Goal: Task Accomplishment & Management: Manage account settings

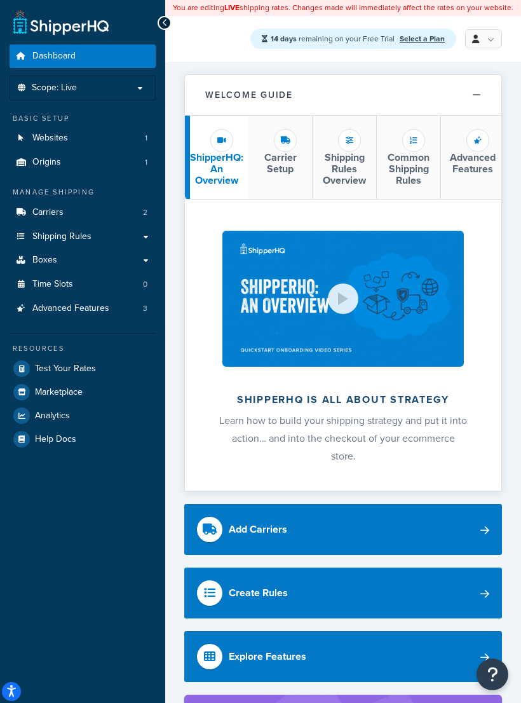
click at [41, 90] on span "Scope: Live" at bounding box center [54, 88] width 45 height 11
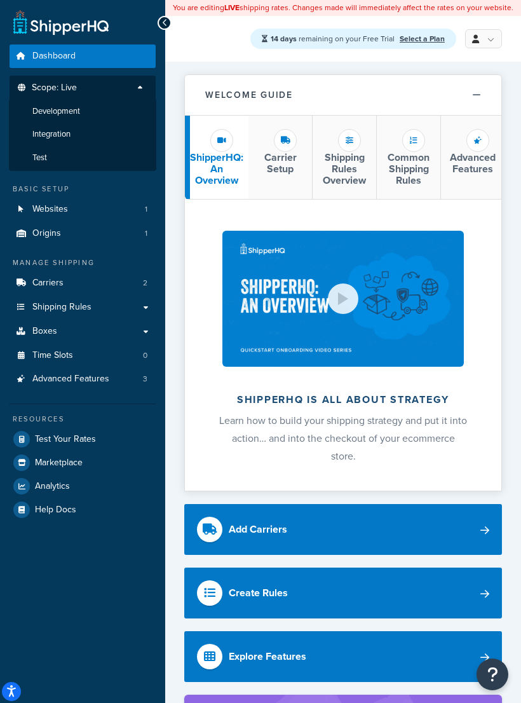
click at [37, 102] on li "Development" at bounding box center [82, 112] width 147 height 24
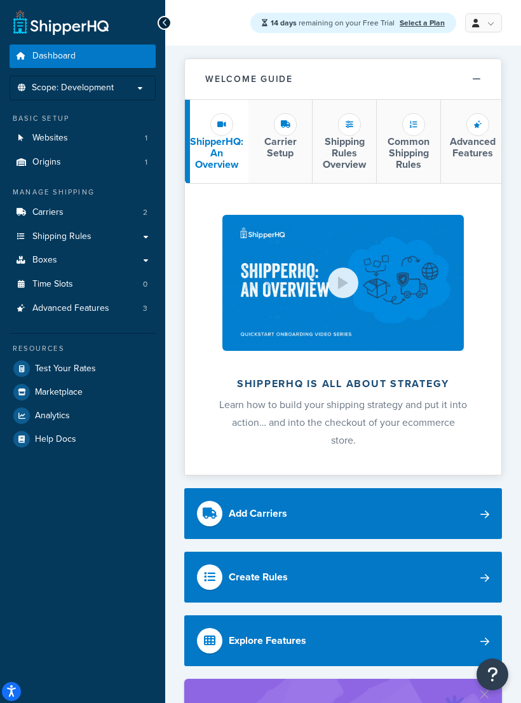
click at [44, 207] on span "Carriers" at bounding box center [47, 212] width 31 height 11
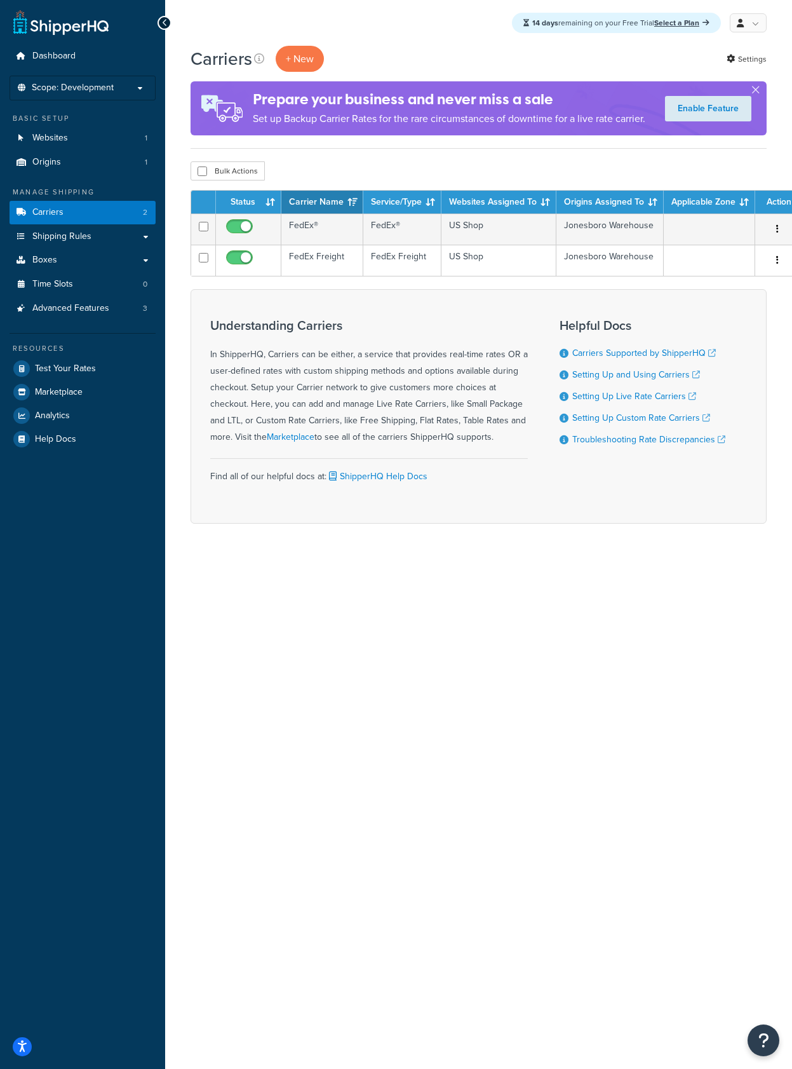
click at [316, 246] on td "FedEx Freight" at bounding box center [322, 260] width 82 height 31
click at [781, 250] on button "button" at bounding box center [778, 260] width 18 height 20
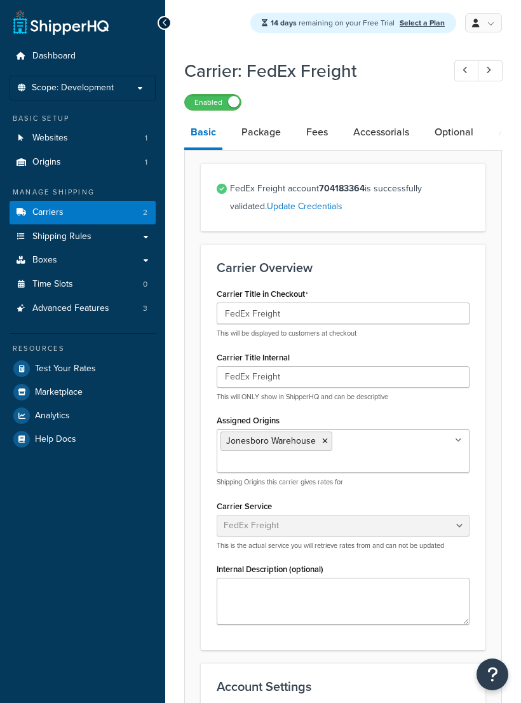
select select "fedExFreight"
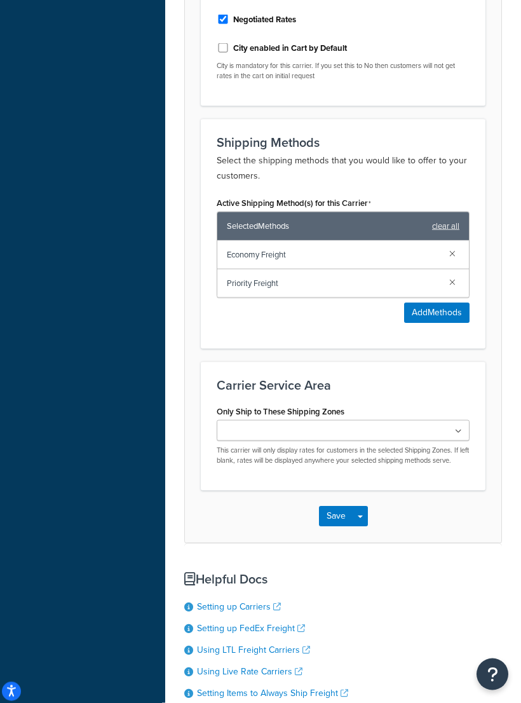
scroll to position [758, 0]
click at [456, 419] on ul at bounding box center [343, 429] width 253 height 21
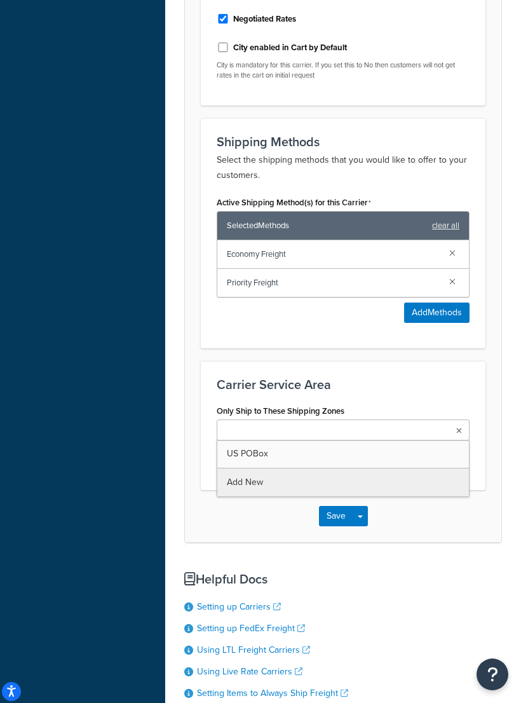
click at [461, 419] on ul at bounding box center [343, 429] width 253 height 21
click at [439, 377] on h3 "Carrier Service Area" at bounding box center [343, 384] width 253 height 14
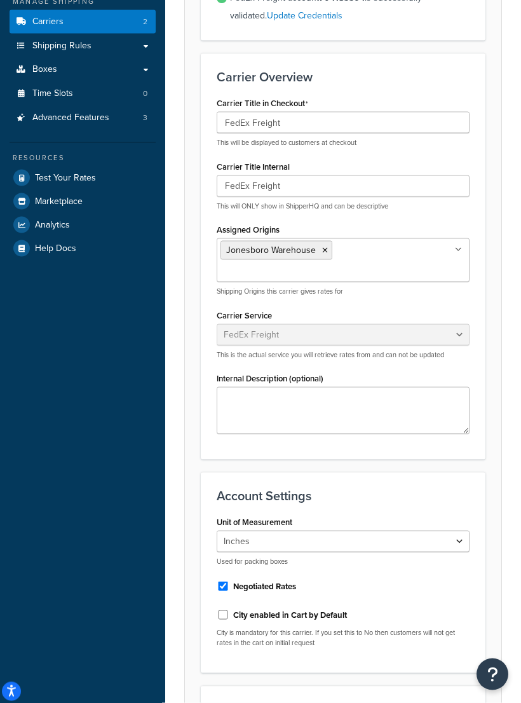
scroll to position [0, 0]
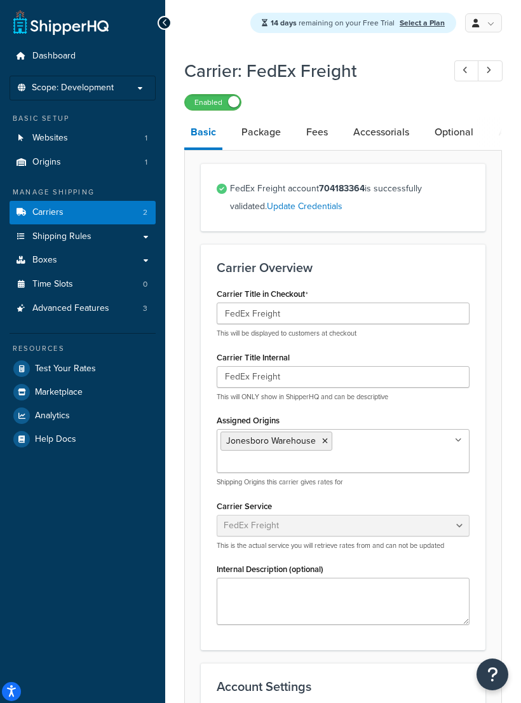
click at [273, 142] on link "Package" at bounding box center [261, 132] width 52 height 30
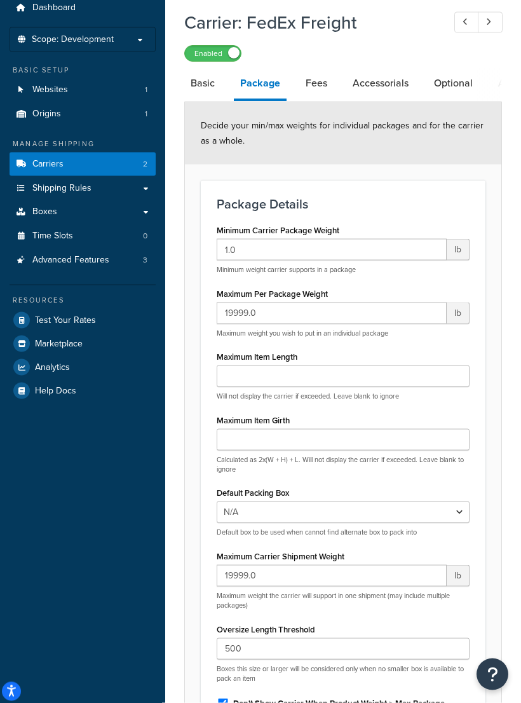
scroll to position [50, 0]
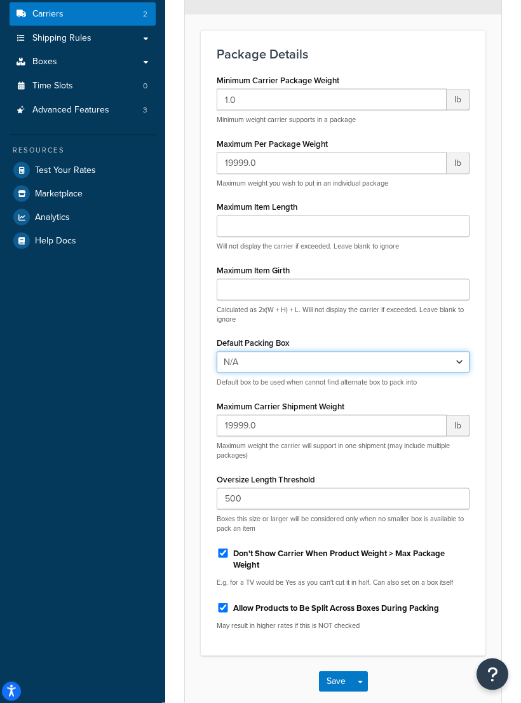
click at [442, 358] on select "N/A" at bounding box center [343, 362] width 253 height 22
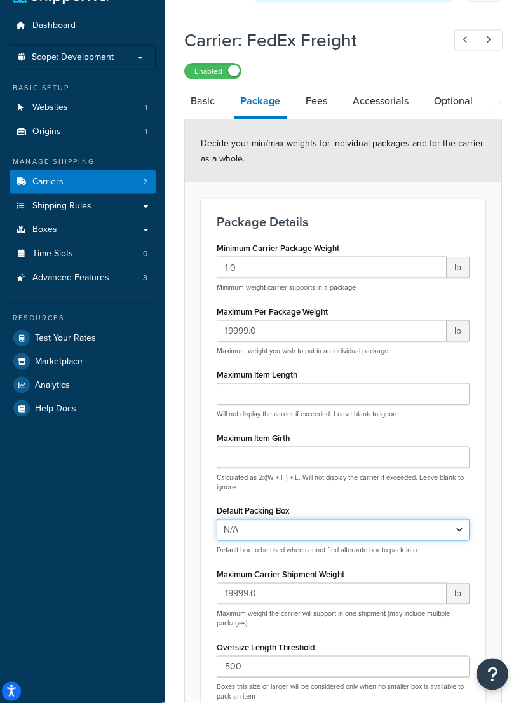
scroll to position [0, 0]
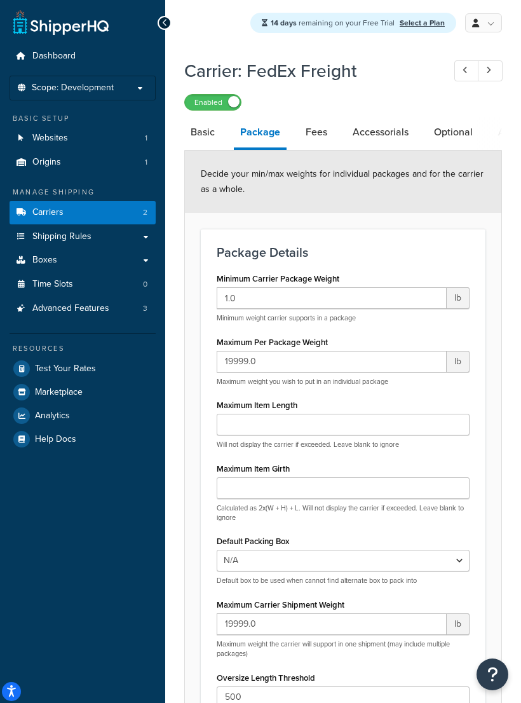
click at [322, 138] on link "Fees" at bounding box center [316, 132] width 34 height 30
select select "AFTER"
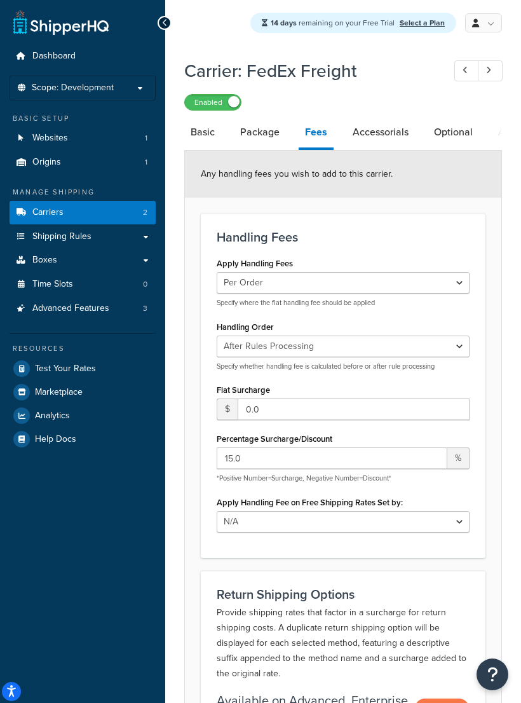
click at [392, 126] on link "Accessorials" at bounding box center [380, 132] width 69 height 30
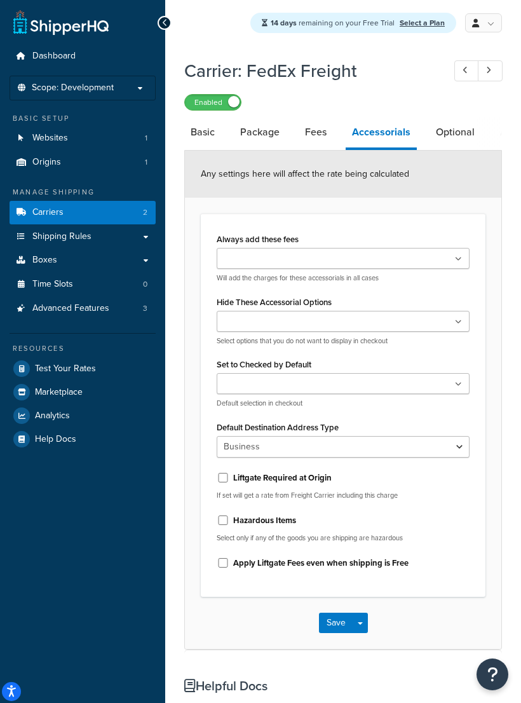
click at [434, 394] on ul at bounding box center [343, 383] width 253 height 21
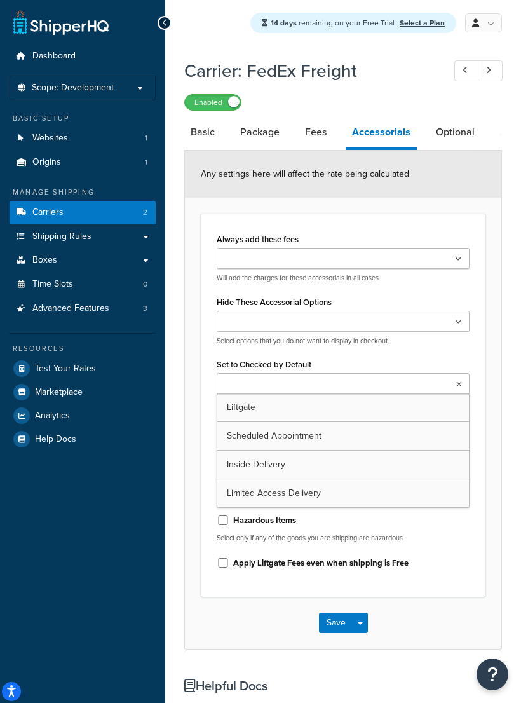
click at [426, 394] on ul at bounding box center [343, 383] width 253 height 21
click at [431, 391] on ul at bounding box center [343, 383] width 253 height 21
click at [460, 394] on ul at bounding box center [343, 383] width 253 height 21
click at [454, 389] on ul at bounding box center [343, 383] width 253 height 21
click at [456, 393] on ul at bounding box center [343, 383] width 253 height 21
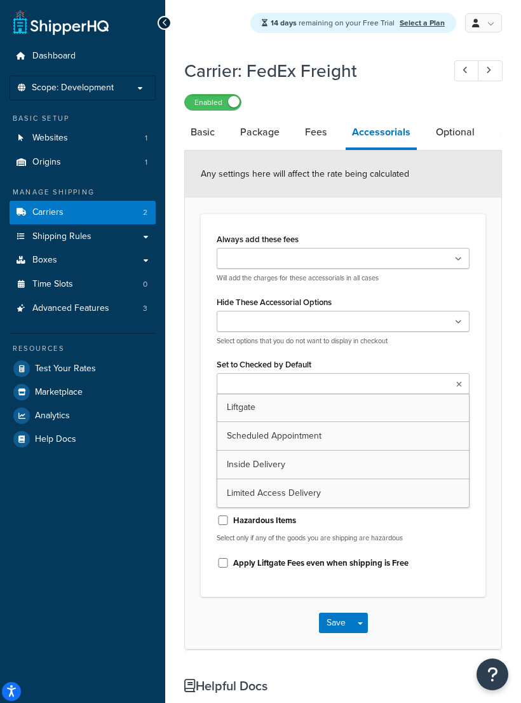
click at [451, 389] on ul at bounding box center [343, 383] width 253 height 21
click at [456, 381] on div "Set to Checked by Default Liftgate Scheduled Appointment Inside Delivery Limite…" at bounding box center [343, 381] width 253 height 53
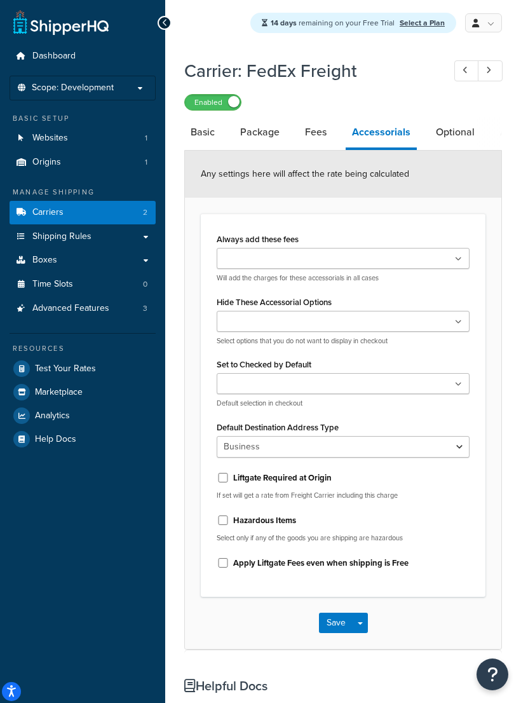
click at [455, 381] on div "Set to Checked by Default Liftgate Scheduled Appointment Inside Delivery Limite…" at bounding box center [343, 381] width 253 height 53
click at [461, 381] on ul at bounding box center [343, 383] width 253 height 21
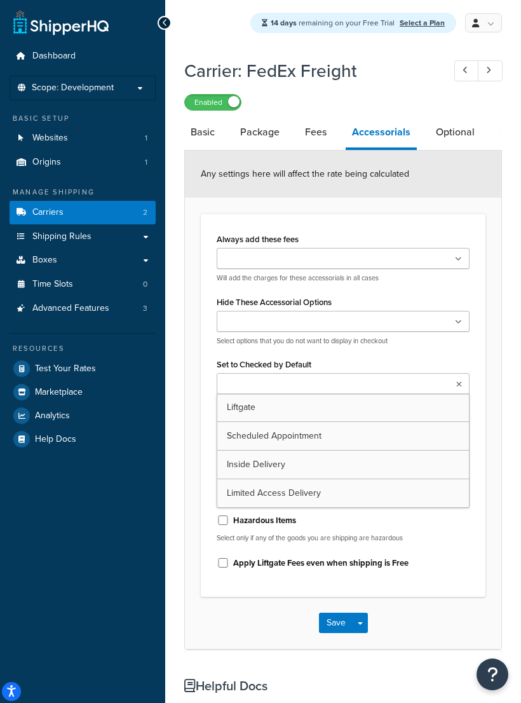
click at [463, 391] on ul at bounding box center [343, 383] width 253 height 21
click at [460, 388] on icon at bounding box center [459, 385] width 6 height 8
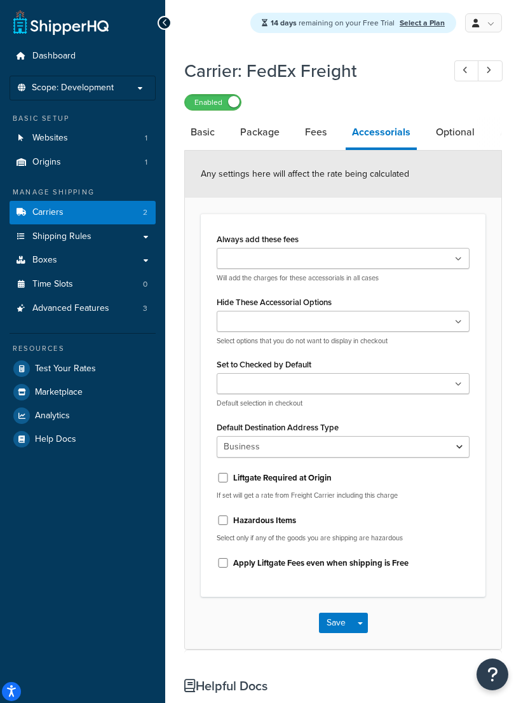
click at [459, 388] on icon at bounding box center [458, 385] width 7 height 8
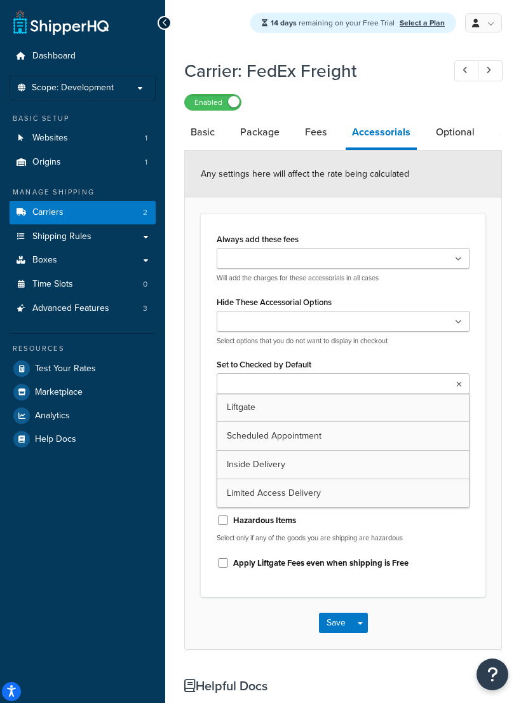
click at [463, 133] on link "Optional" at bounding box center [455, 132] width 51 height 30
select select "125"
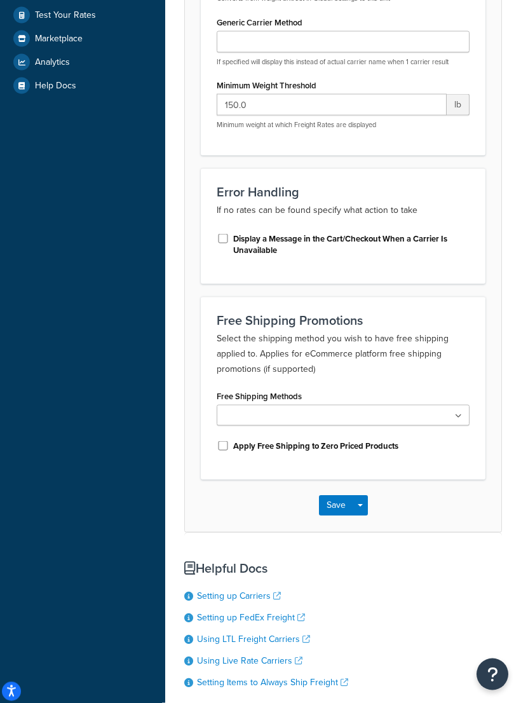
scroll to position [355, 0]
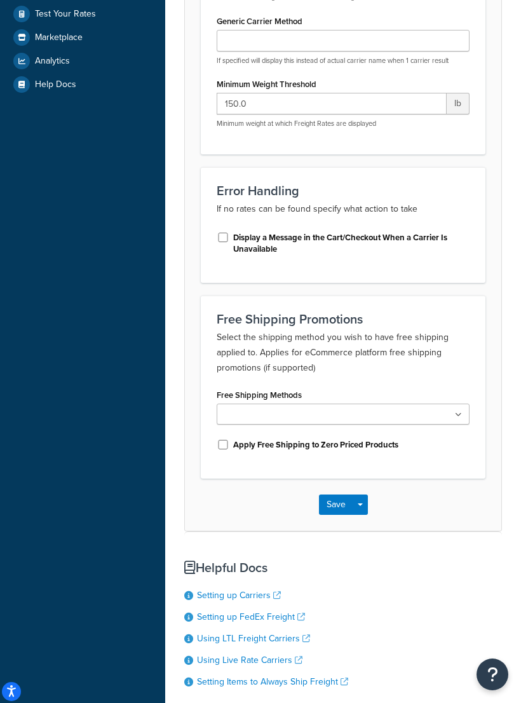
click at [212, 644] on link "Using LTL Freight Carriers" at bounding box center [253, 638] width 113 height 13
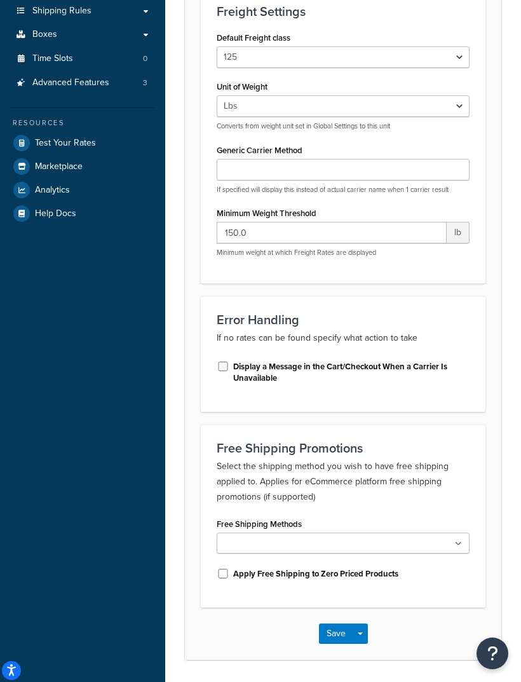
scroll to position [0, 0]
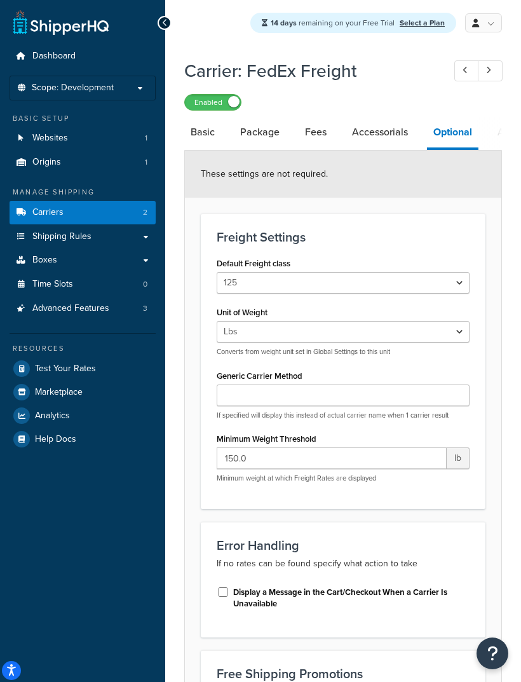
click at [201, 133] on link "Basic" at bounding box center [202, 132] width 37 height 30
select select "fedExFreight"
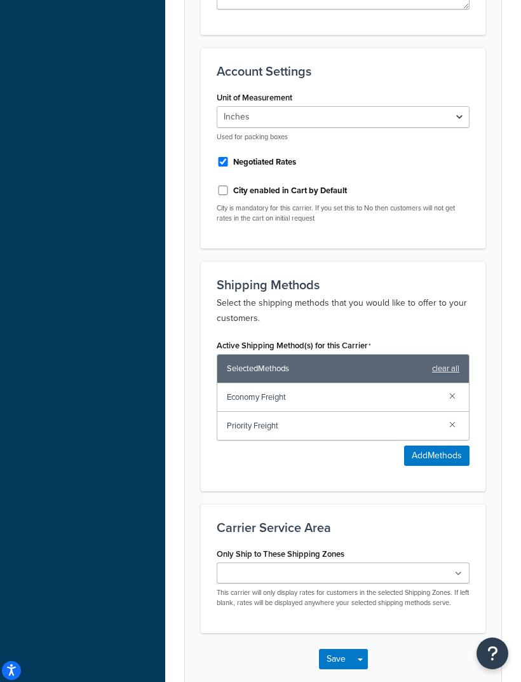
scroll to position [611, 0]
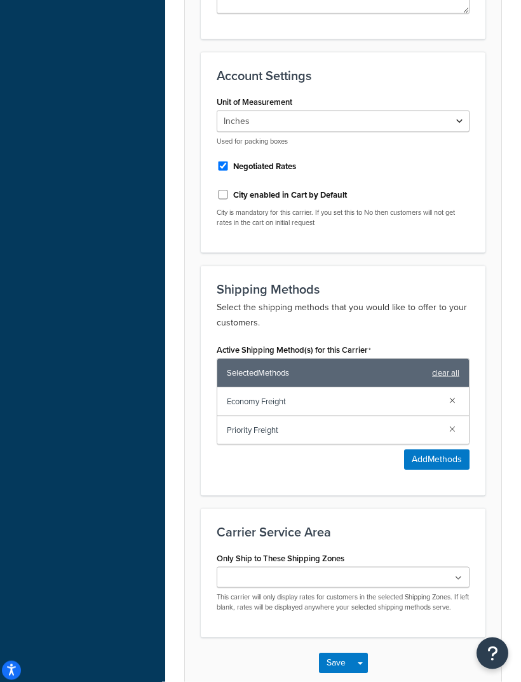
click at [241, 393] on span "Economy Freight" at bounding box center [333, 402] width 212 height 18
click at [245, 393] on span "Economy Freight" at bounding box center [333, 402] width 212 height 18
click at [244, 393] on span "Economy Freight" at bounding box center [333, 402] width 212 height 18
click at [243, 393] on span "Economy Freight" at bounding box center [333, 402] width 212 height 18
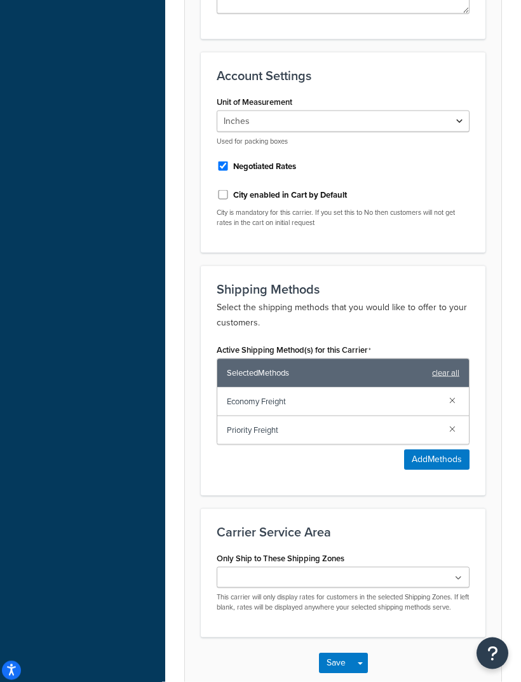
click at [423, 450] on button "Add Methods" at bounding box center [436, 460] width 65 height 20
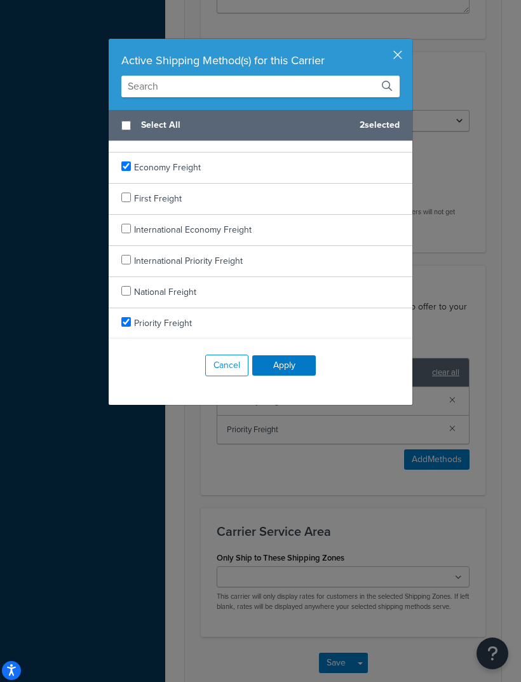
scroll to position [82, 0]
click at [219, 356] on button "Cancel" at bounding box center [226, 366] width 43 height 22
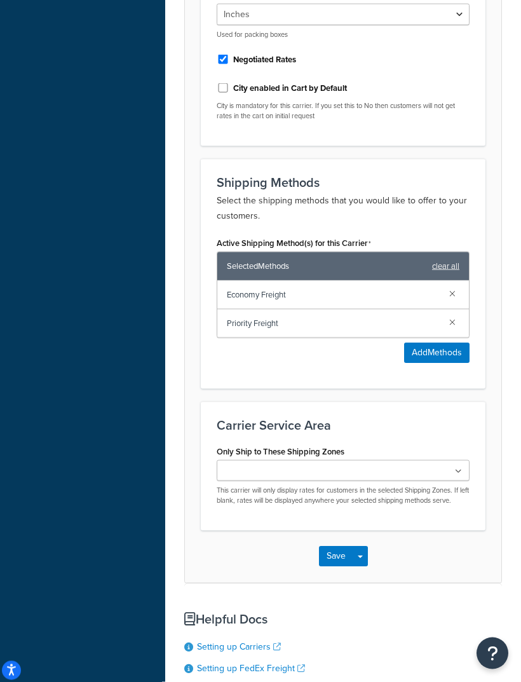
click at [269, 464] on input "Only Ship to These Shipping Zones" at bounding box center [276, 471] width 112 height 14
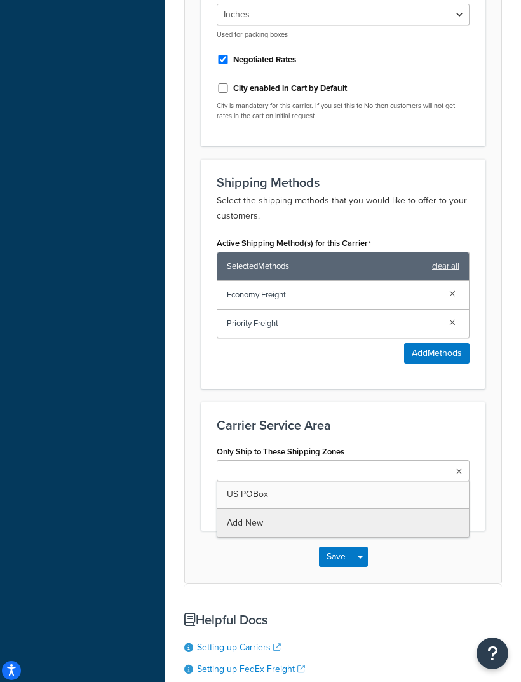
click at [240, 506] on div "Carrier: FedEx Freight Enabled Basic Package Fees Accessorials Optional Advance…" at bounding box center [343, 97] width 356 height 1524
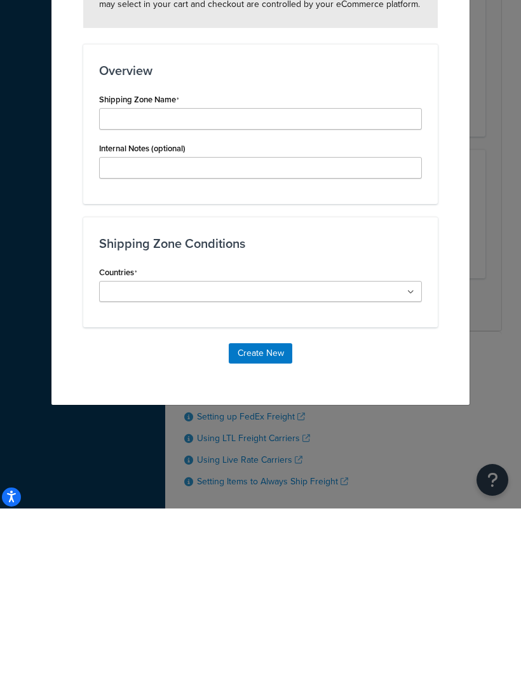
scroll to position [811, 0]
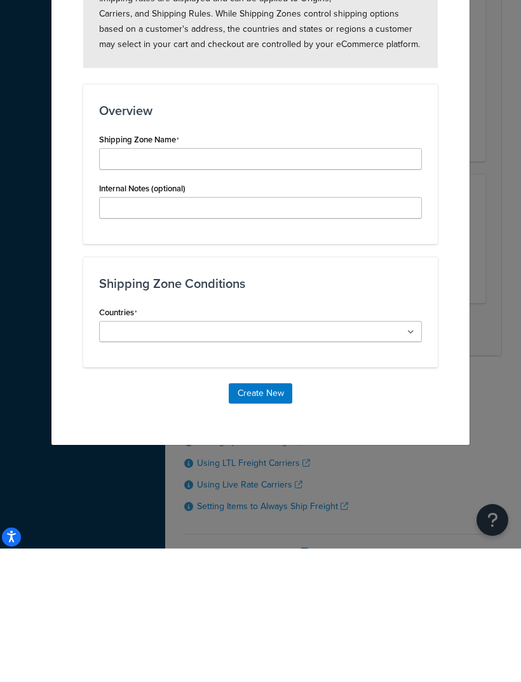
click at [133, 459] on input "Countries" at bounding box center [159, 466] width 112 height 14
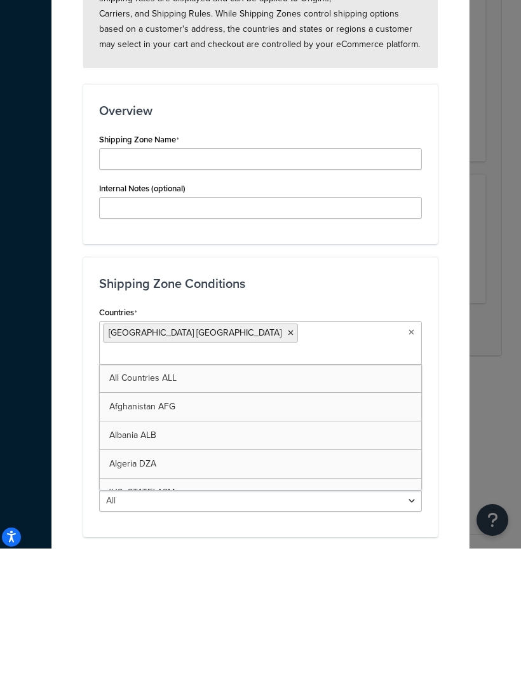
click at [288, 463] on icon at bounding box center [291, 467] width 6 height 8
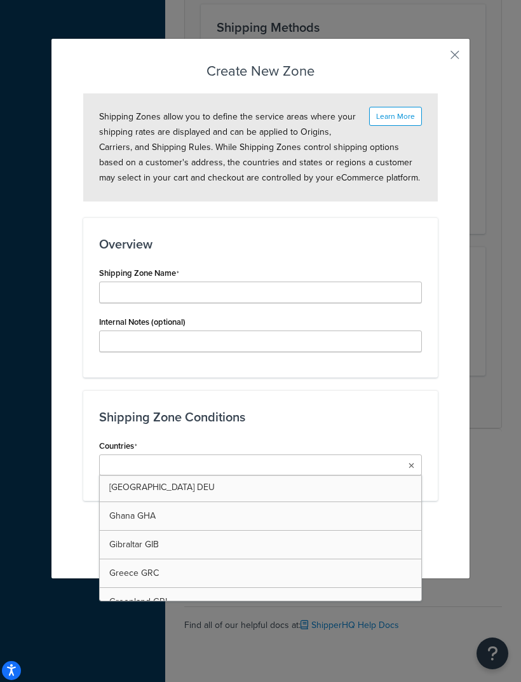
scroll to position [2348, 0]
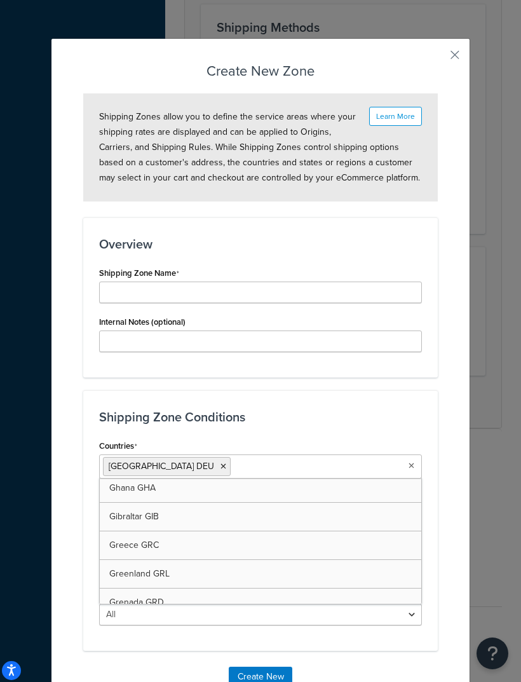
click at [175, 461] on li "Germany DEU" at bounding box center [167, 466] width 128 height 19
click at [405, 465] on ul "Germany DEU" at bounding box center [260, 466] width 323 height 24
click at [415, 457] on ul "Germany DEU" at bounding box center [260, 466] width 323 height 24
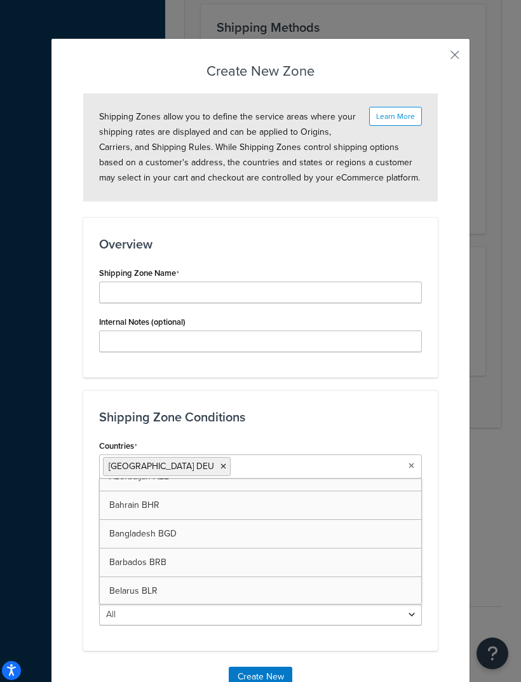
click at [438, 58] on button "button" at bounding box center [436, 59] width 3 height 3
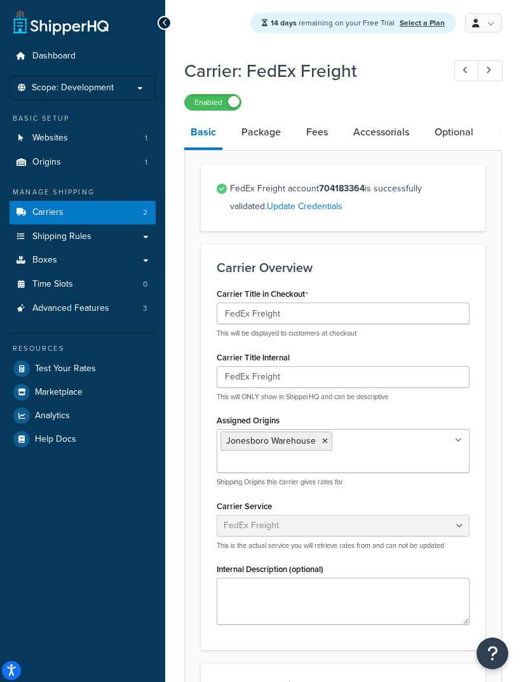
click at [255, 129] on link "Package" at bounding box center [261, 132] width 52 height 30
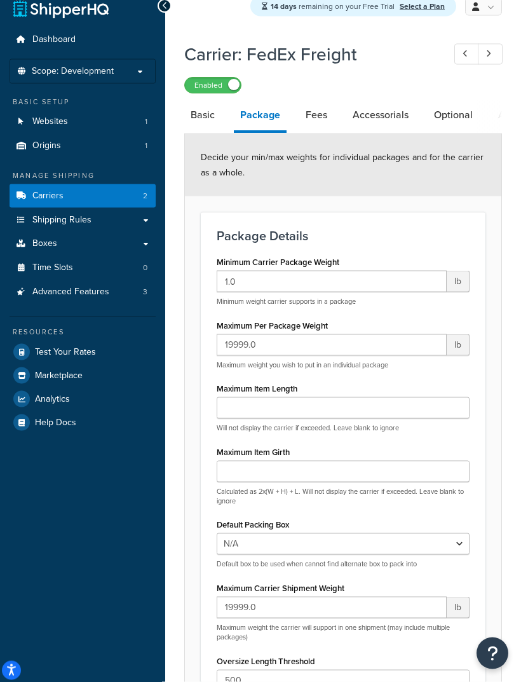
scroll to position [19, 0]
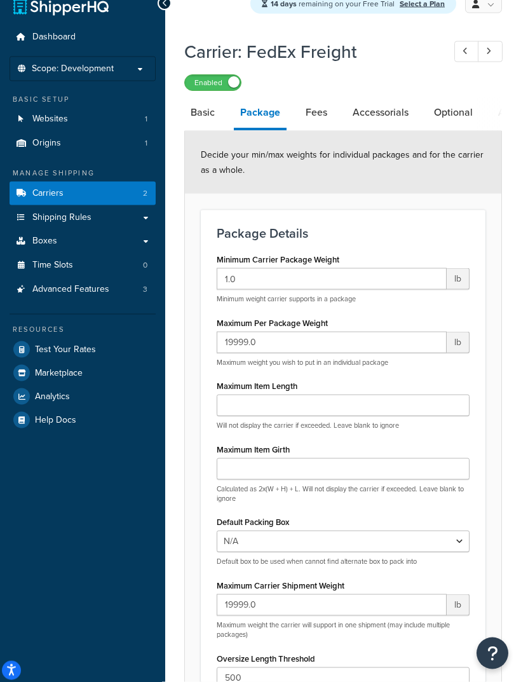
click at [54, 344] on span "Test Your Rates" at bounding box center [65, 349] width 61 height 11
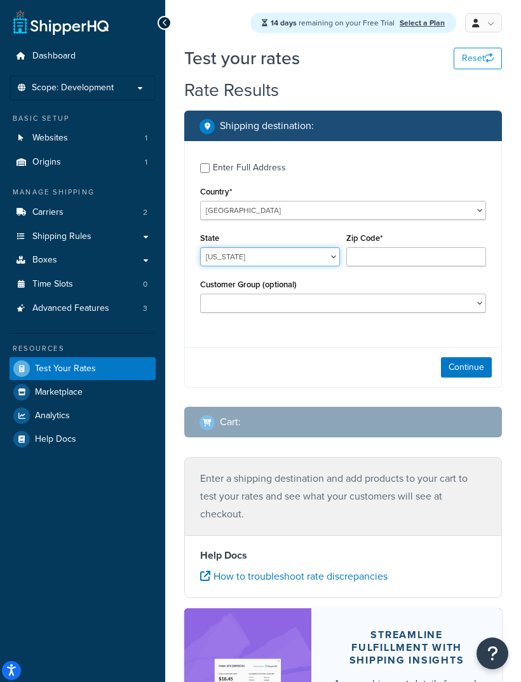
click at [229, 252] on select "Alabama Alaska American Samoa Arizona Arkansas Armed Forces Americas Armed Forc…" at bounding box center [270, 256] width 140 height 19
select select "CA"
click at [363, 254] on input "Zip Code*" at bounding box center [416, 256] width 140 height 19
type input "90210"
click at [467, 384] on div "Continue" at bounding box center [343, 367] width 316 height 40
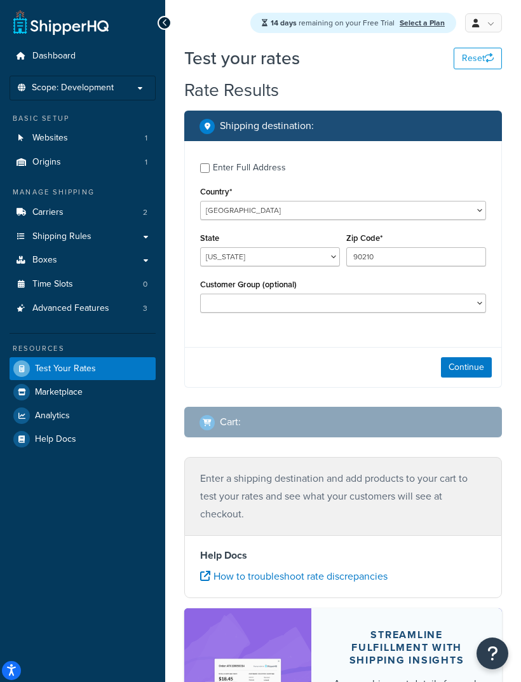
click at [477, 373] on button "Continue" at bounding box center [466, 367] width 51 height 20
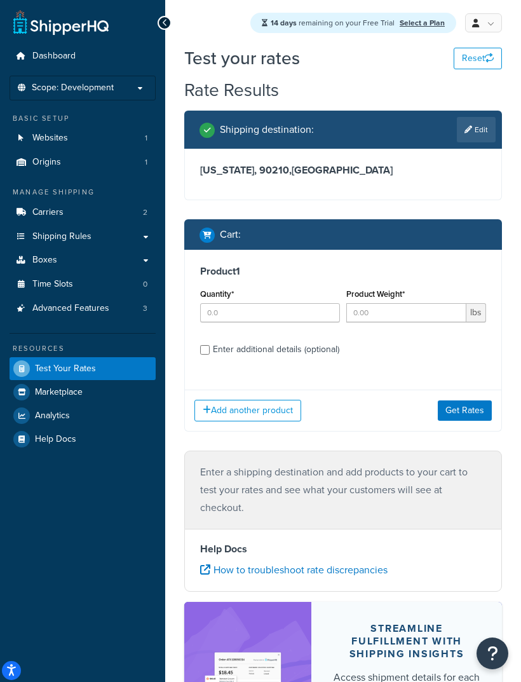
click at [44, 260] on span "Boxes" at bounding box center [44, 260] width 25 height 11
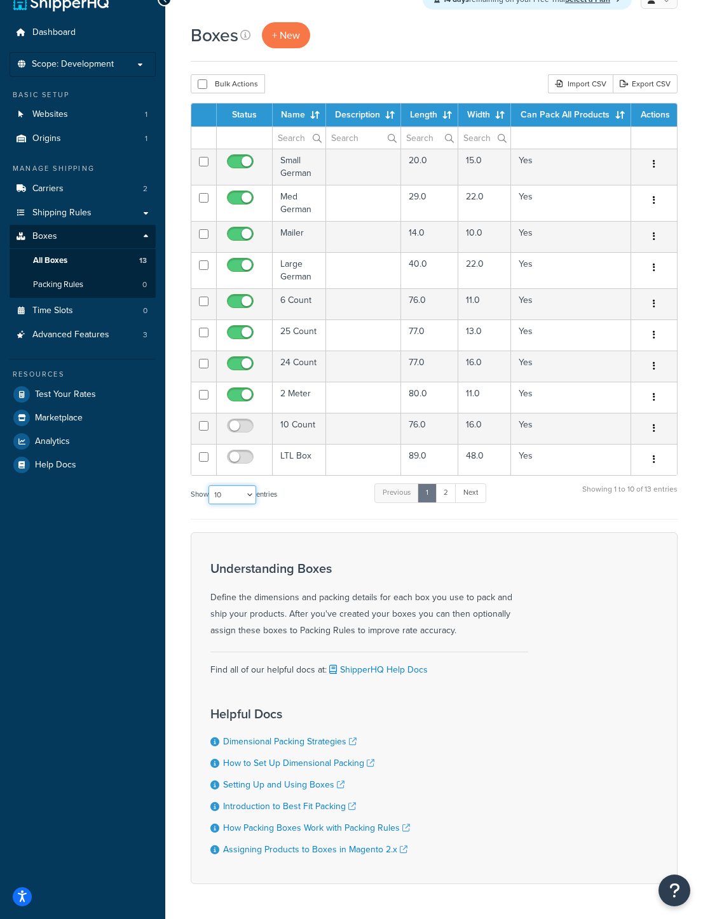
click at [224, 496] on select "10 15 25 50 100 1000" at bounding box center [232, 494] width 48 height 19
select select "100"
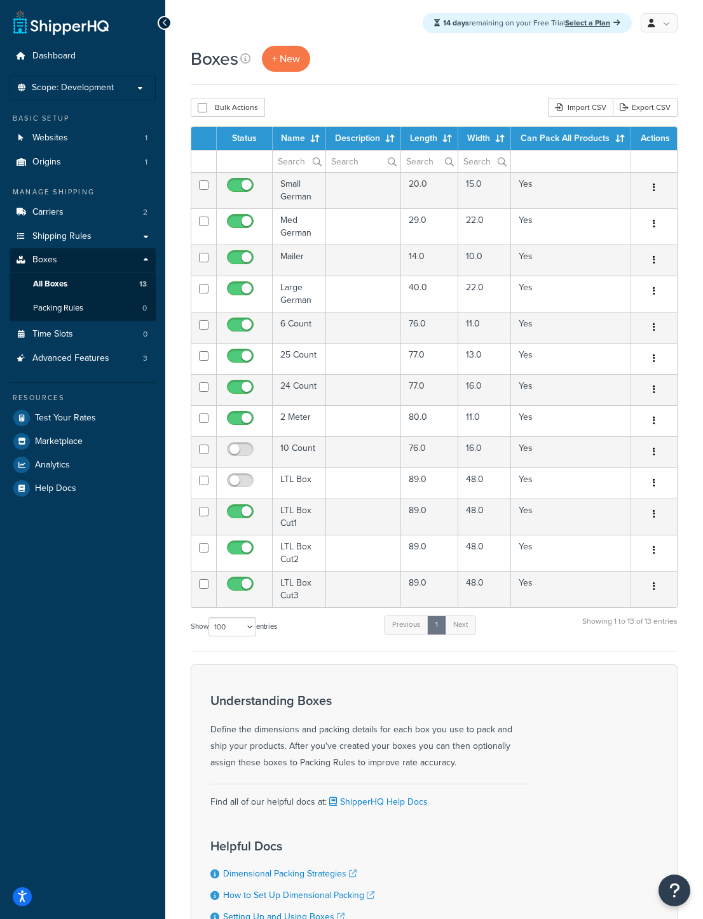
click at [60, 358] on span "Advanced Features" at bounding box center [70, 358] width 77 height 11
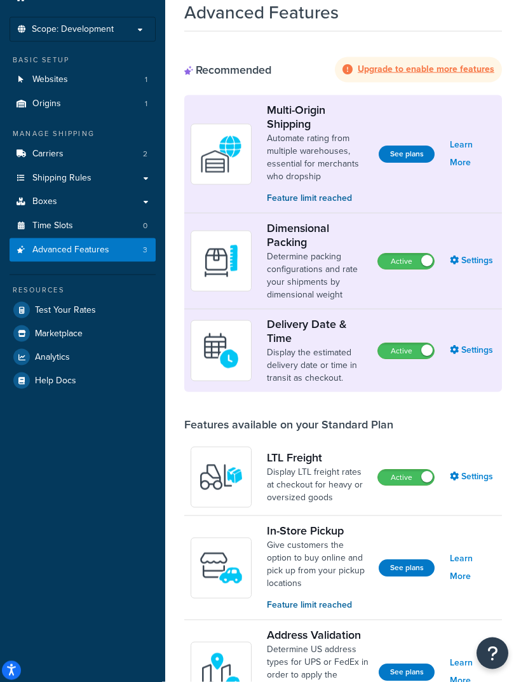
scroll to position [60, 0]
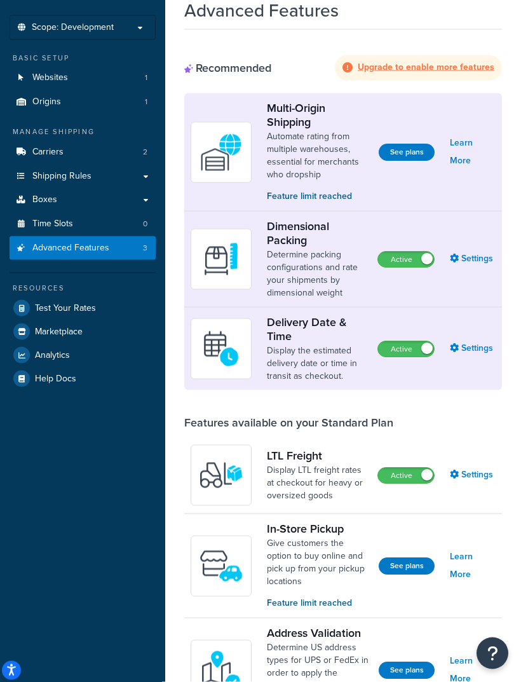
click at [479, 473] on link "Settings" at bounding box center [473, 475] width 46 height 18
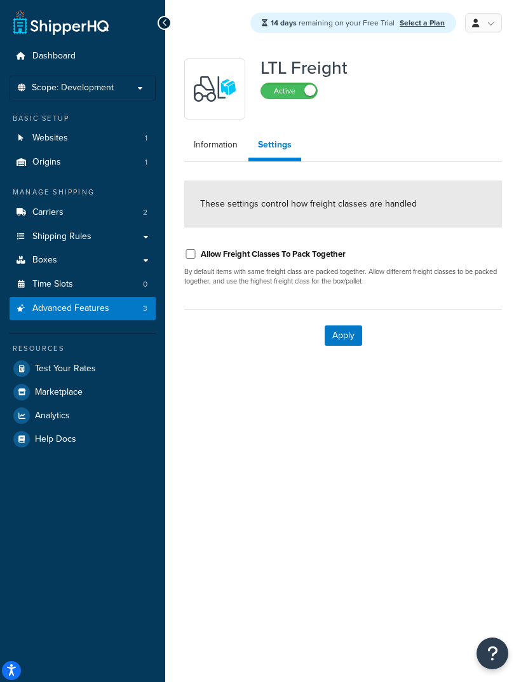
click at [193, 255] on input "Allow Freight Classes To Pack Together" at bounding box center [190, 254] width 13 height 10
click at [194, 253] on input "Allow Freight Classes To Pack Together" at bounding box center [190, 254] width 13 height 10
checkbox input "false"
click at [203, 140] on link "Information" at bounding box center [215, 144] width 63 height 25
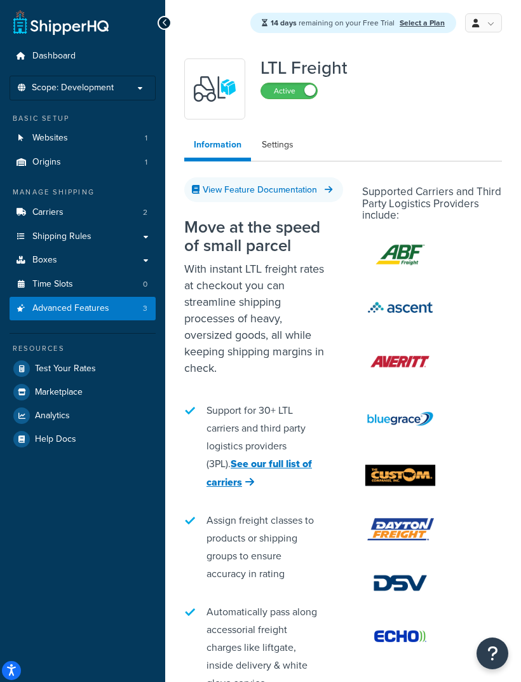
click at [272, 146] on link "Settings" at bounding box center [277, 144] width 51 height 25
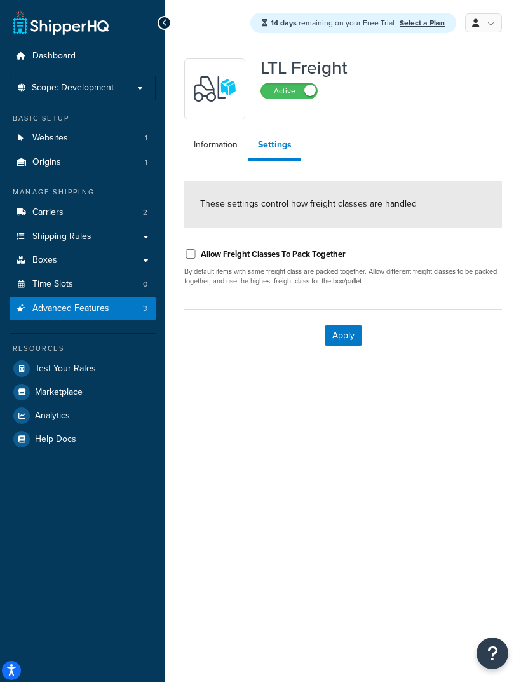
click at [229, 212] on div "These settings control how freight classes are handled" at bounding box center [343, 203] width 318 height 47
click at [335, 342] on button "Apply" at bounding box center [343, 335] width 37 height 20
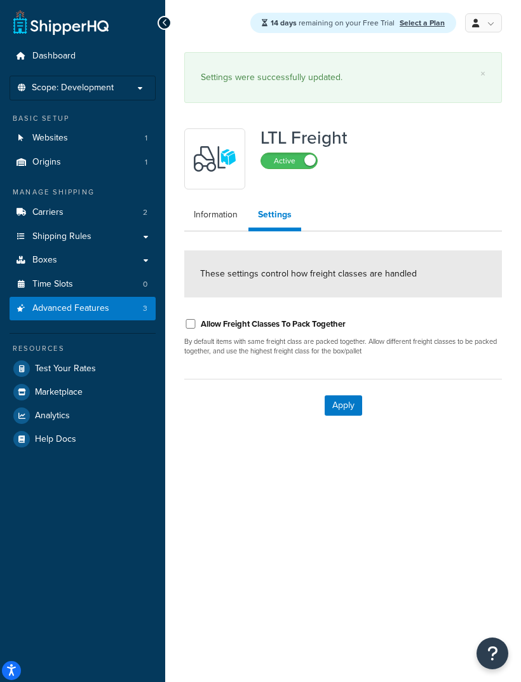
click at [40, 210] on span "Carriers" at bounding box center [47, 212] width 31 height 11
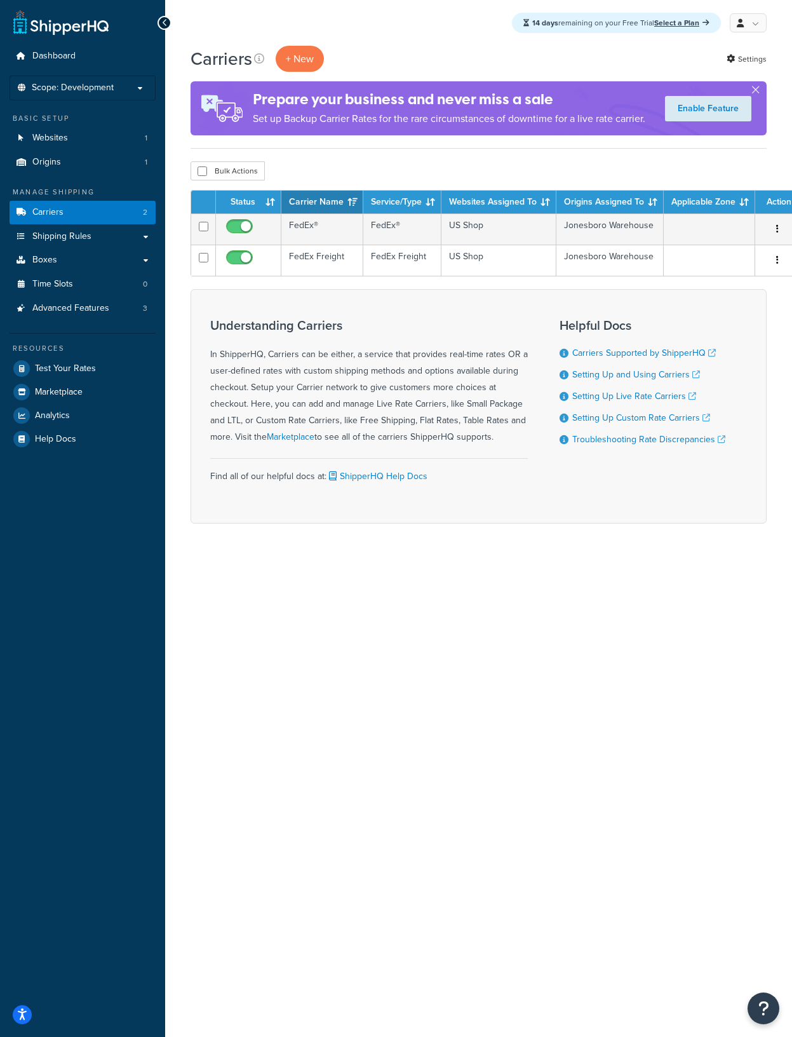
click at [782, 250] on button "button" at bounding box center [778, 260] width 18 height 20
click at [689, 264] on div at bounding box center [396, 518] width 792 height 1037
click at [770, 250] on button "button" at bounding box center [778, 260] width 18 height 20
click at [693, 254] on div at bounding box center [396, 518] width 792 height 1037
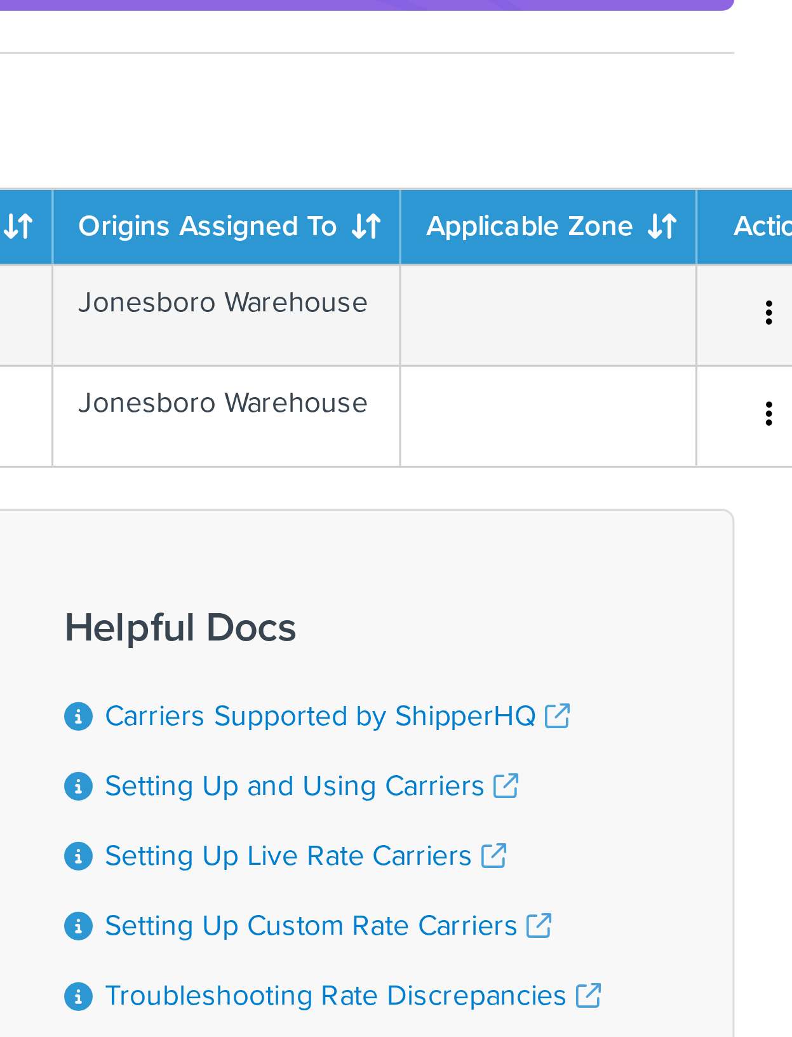
click at [776, 255] on icon "button" at bounding box center [777, 259] width 3 height 9
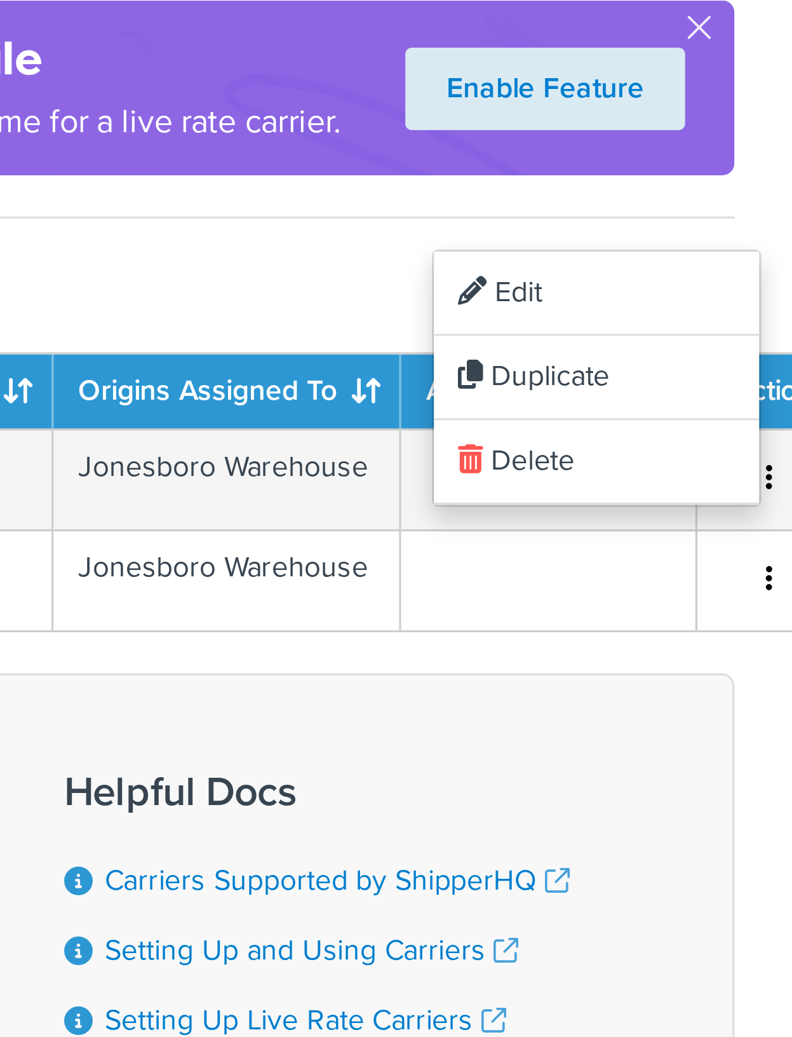
click at [164, 89] on div at bounding box center [396, 518] width 792 height 1037
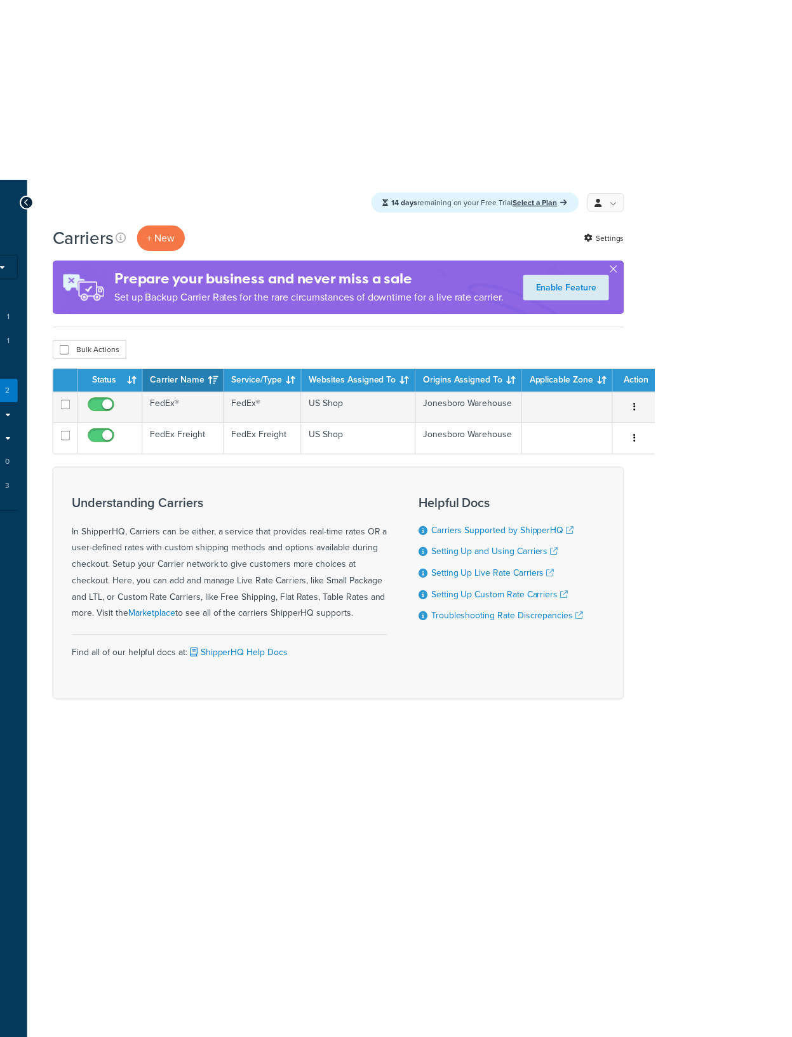
scroll to position [0, 6]
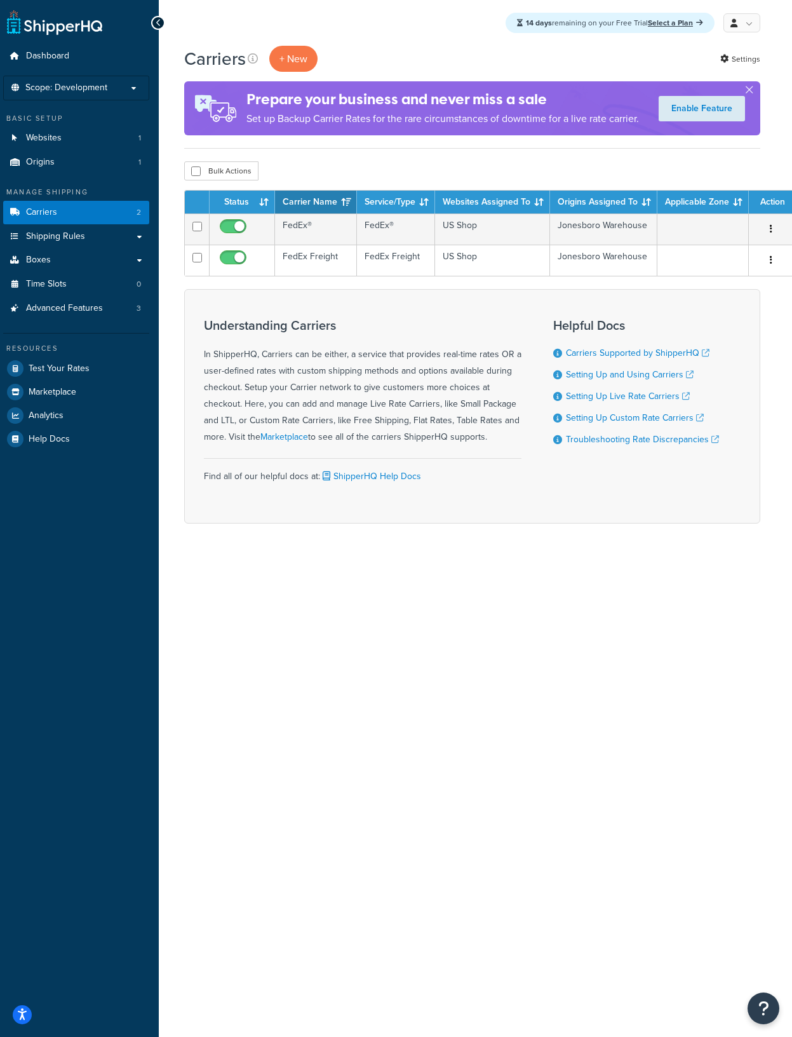
click at [304, 264] on td "FedEx Freight" at bounding box center [316, 260] width 82 height 31
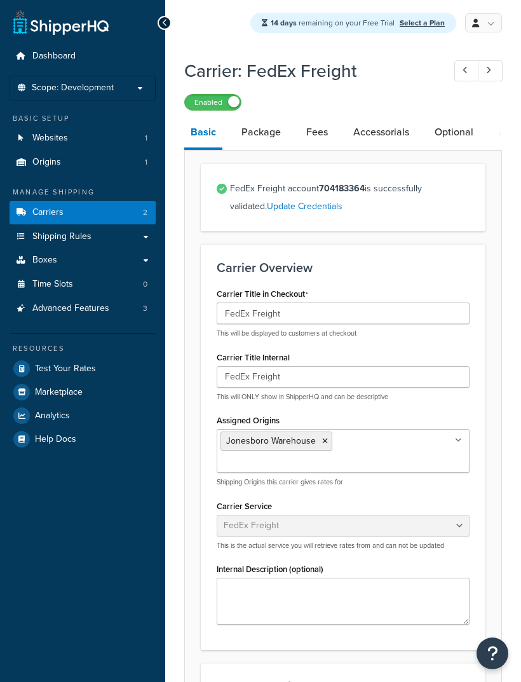
select select "fedExFreight"
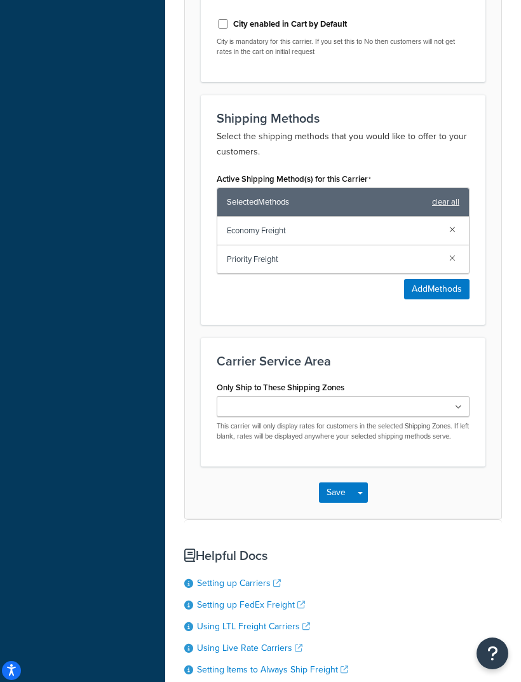
scroll to position [872, 0]
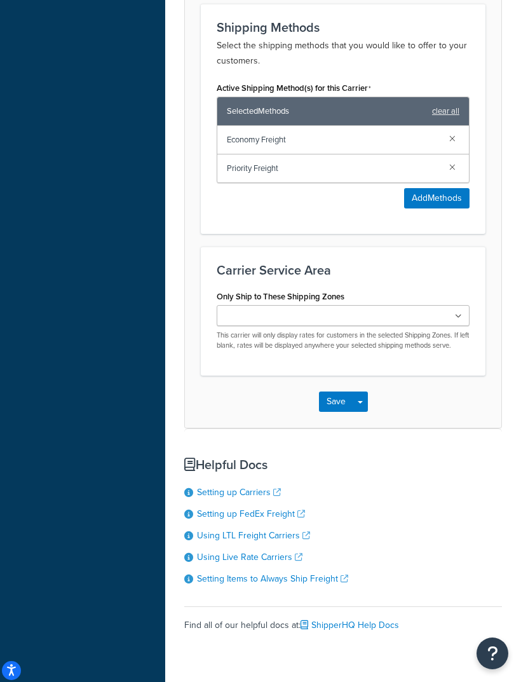
click at [241, 572] on link "Setting Items to Always Ship Freight" at bounding box center [272, 578] width 151 height 13
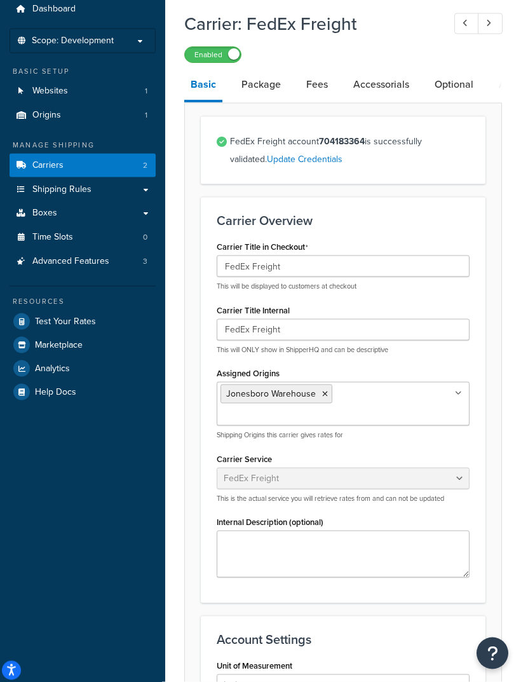
scroll to position [0, 0]
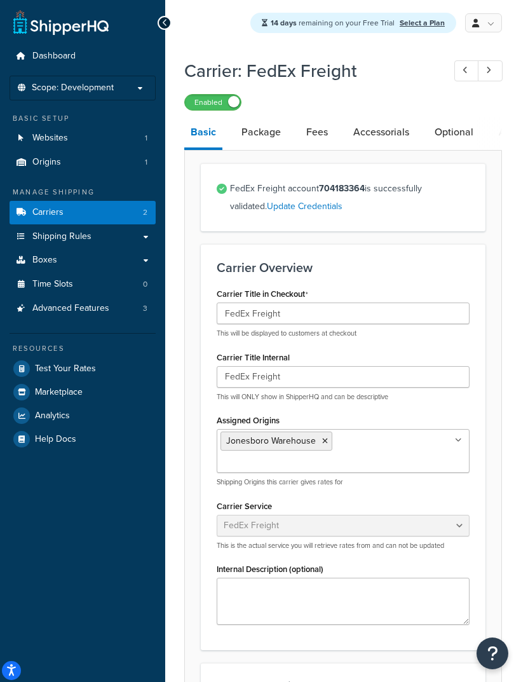
click at [41, 232] on span "Shipping Rules" at bounding box center [61, 236] width 59 height 11
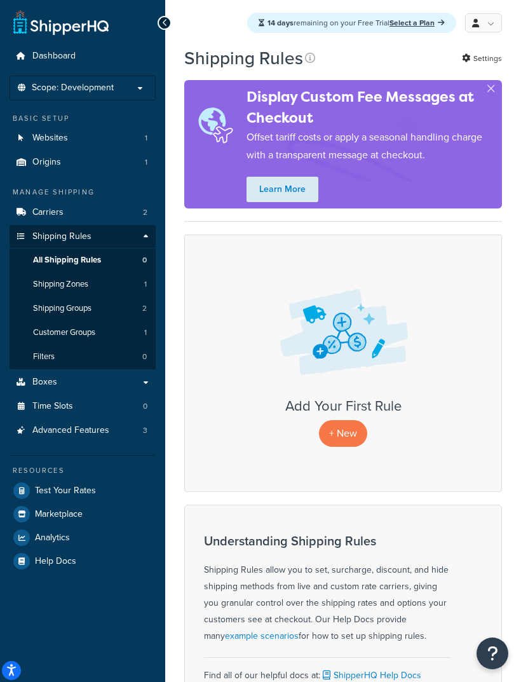
click at [54, 303] on span "Shipping Groups" at bounding box center [62, 308] width 58 height 11
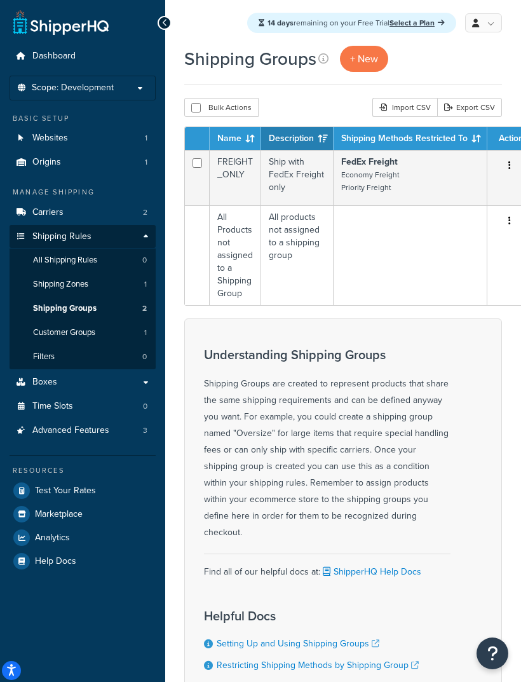
click at [511, 166] on button "button" at bounding box center [510, 166] width 18 height 20
click at [434, 192] on div at bounding box center [260, 341] width 521 height 682
click at [295, 175] on td "Ship with FedEx Freight only" at bounding box center [297, 177] width 72 height 55
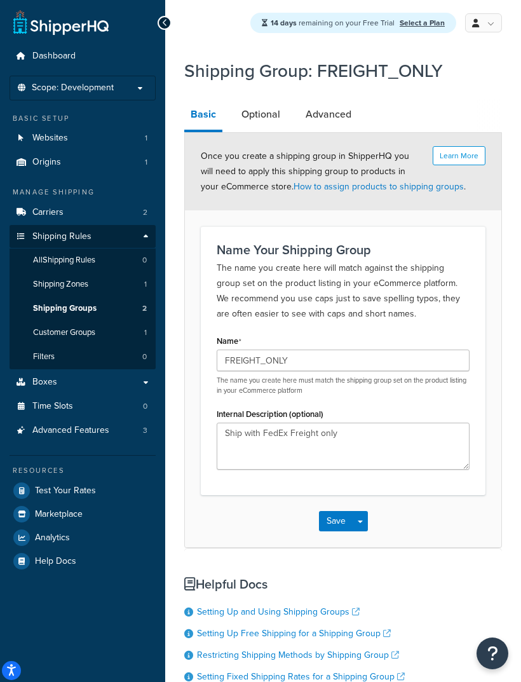
click at [257, 118] on link "Optional" at bounding box center [260, 114] width 51 height 30
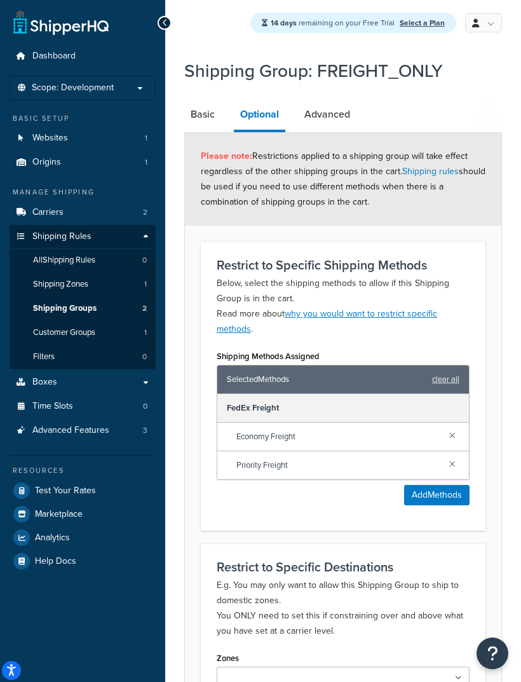
click at [317, 116] on link "Advanced" at bounding box center [327, 114] width 58 height 30
select select "125"
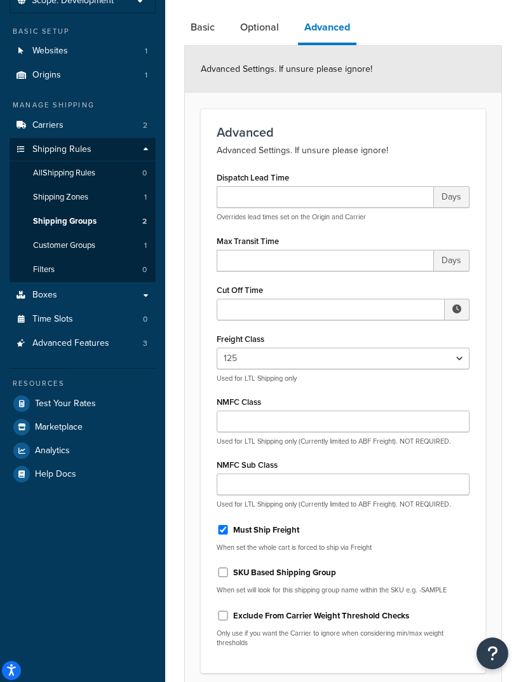
scroll to position [90, 0]
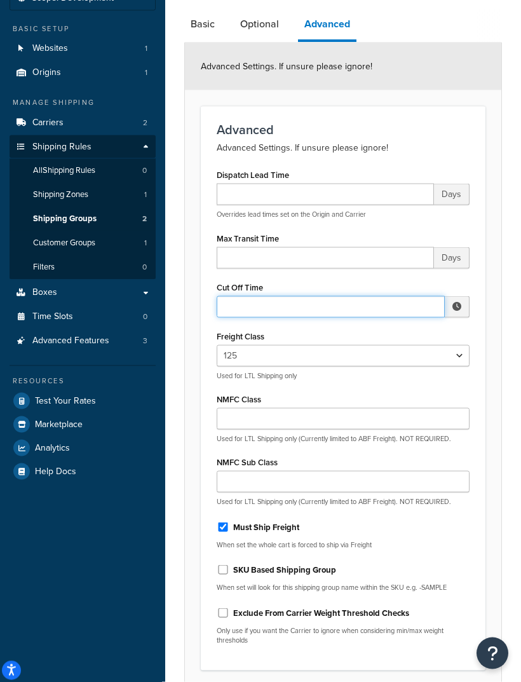
click at [245, 309] on input "Cut Off Time" at bounding box center [331, 307] width 228 height 22
click at [231, 308] on input "Cut Off Time" at bounding box center [331, 307] width 228 height 22
click at [224, 315] on input "Cut Off Time" at bounding box center [331, 307] width 228 height 22
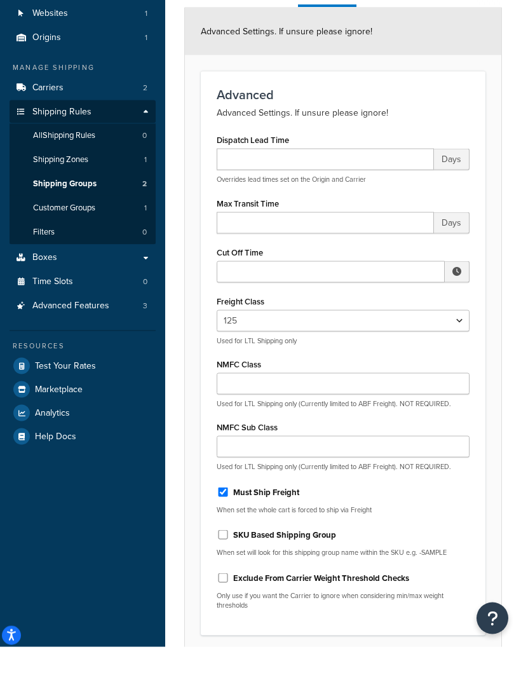
click at [197, 364] on form "Advanced Settings. If unsure please ignore! Advanced Advanced Settings. If unsu…" at bounding box center [343, 382] width 316 height 679
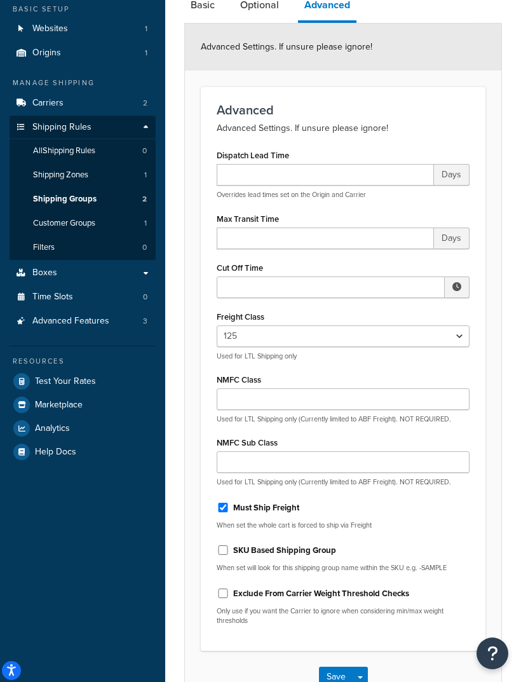
scroll to position [0, 0]
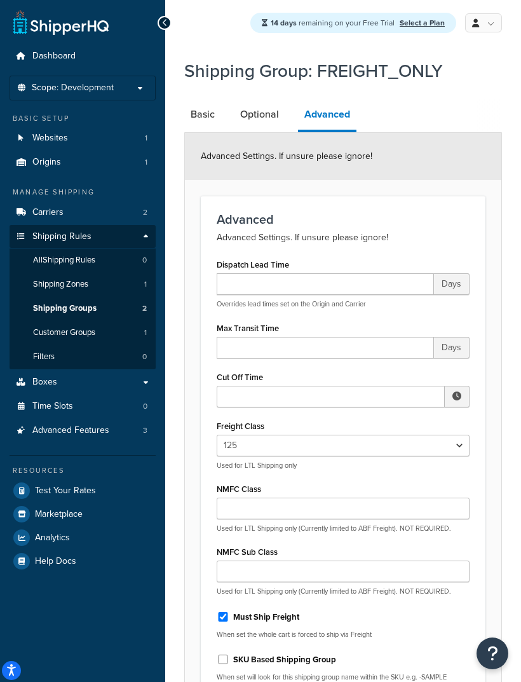
click at [249, 118] on link "Optional" at bounding box center [259, 114] width 51 height 30
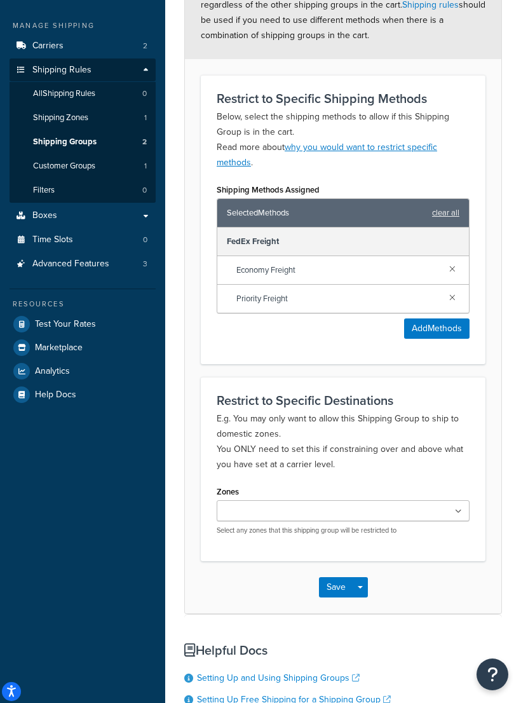
click at [240, 513] on input "Zones" at bounding box center [276, 512] width 112 height 14
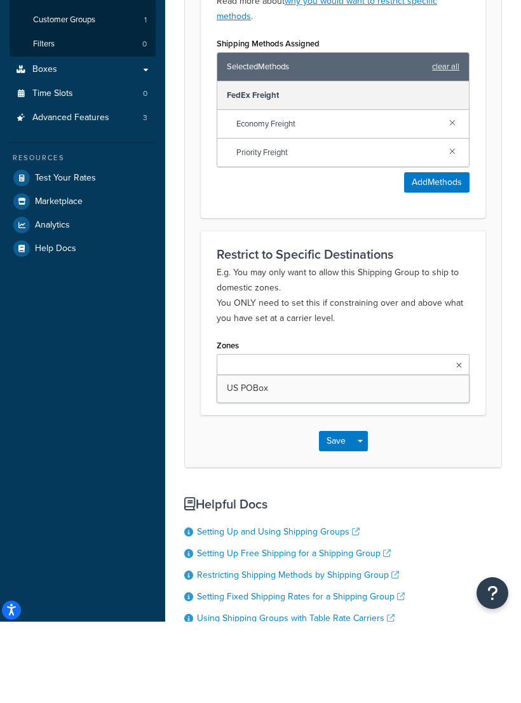
click at [184, 460] on div "Please note: Restrictions applied to a shipping group will take effect regardle…" at bounding box center [343, 224] width 318 height 647
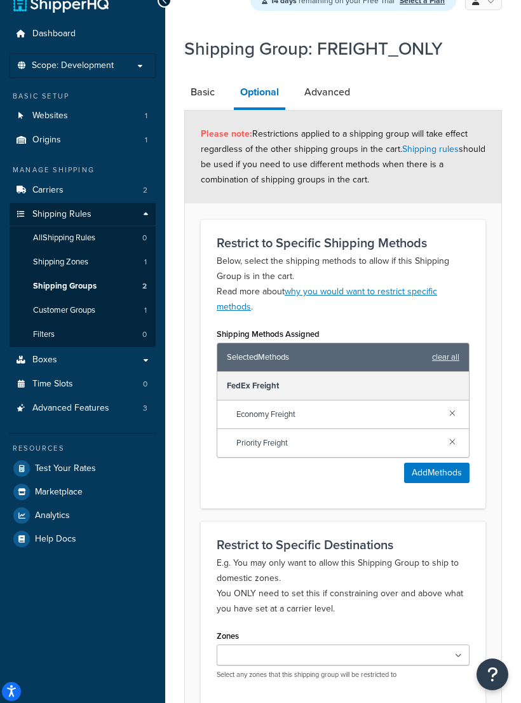
scroll to position [21, 0]
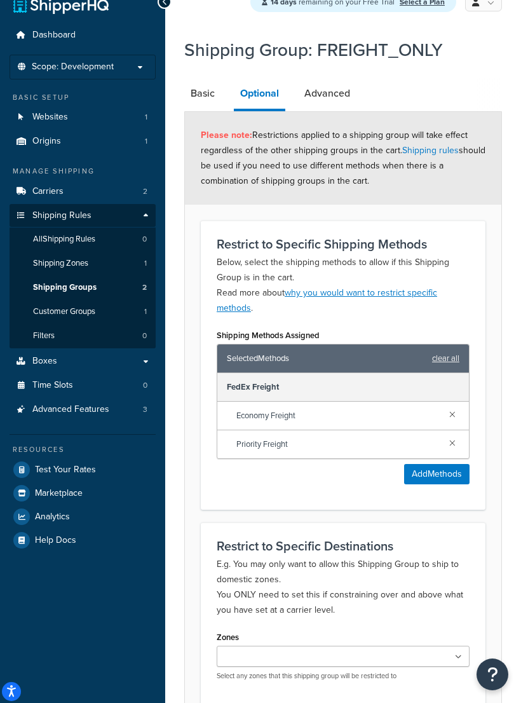
click at [58, 383] on span "Time Slots" at bounding box center [52, 385] width 41 height 11
click at [44, 404] on span "Advanced Features" at bounding box center [70, 409] width 77 height 11
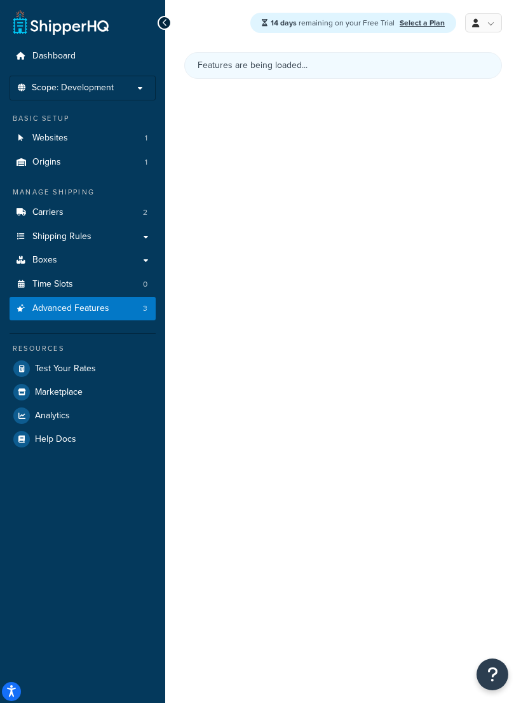
scroll to position [20, 0]
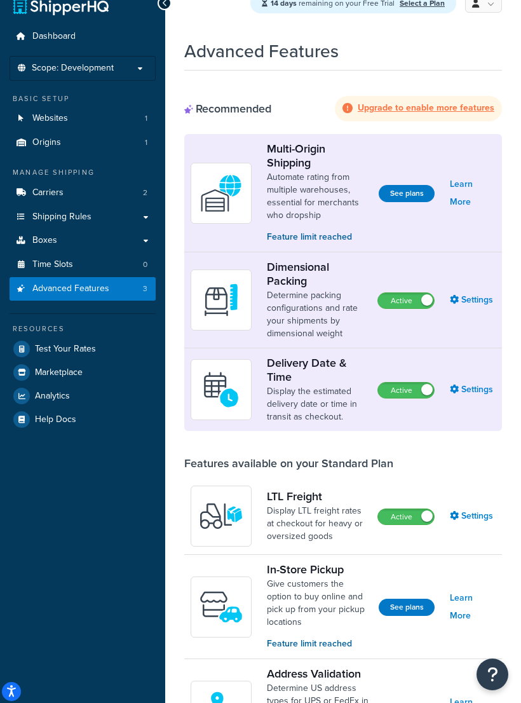
click at [464, 304] on link "Settings" at bounding box center [473, 300] width 46 height 18
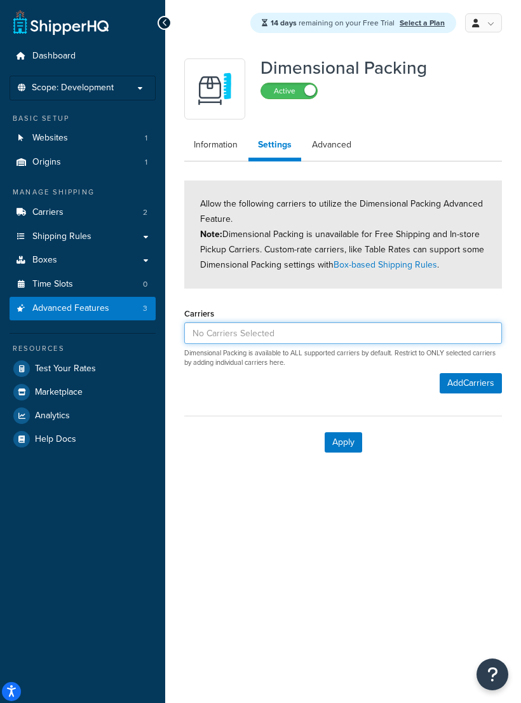
click at [219, 338] on input at bounding box center [343, 333] width 318 height 22
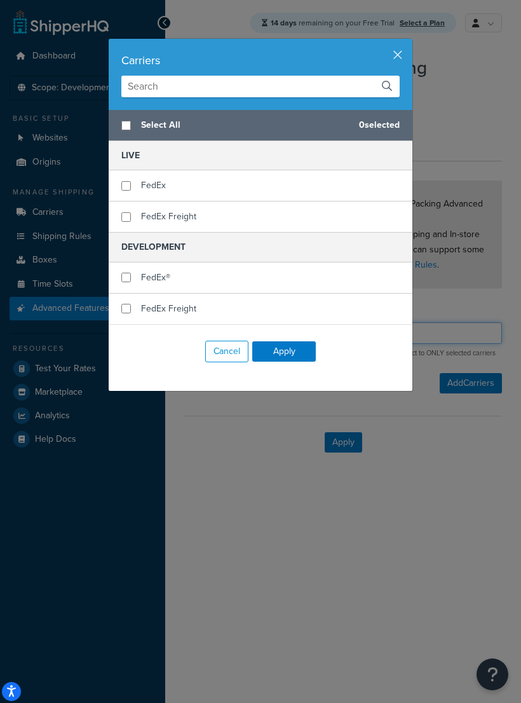
scroll to position [20, 0]
click at [215, 355] on button "Cancel" at bounding box center [226, 352] width 43 height 22
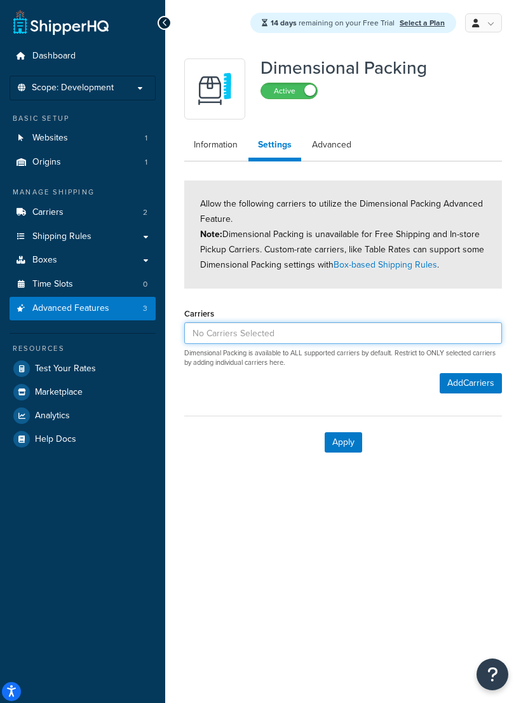
click at [213, 322] on input at bounding box center [343, 333] width 318 height 22
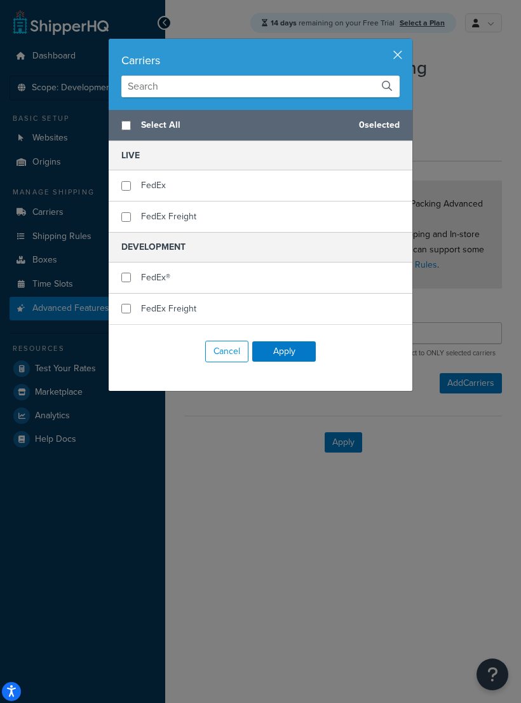
click at [216, 351] on button "Cancel" at bounding box center [226, 352] width 43 height 22
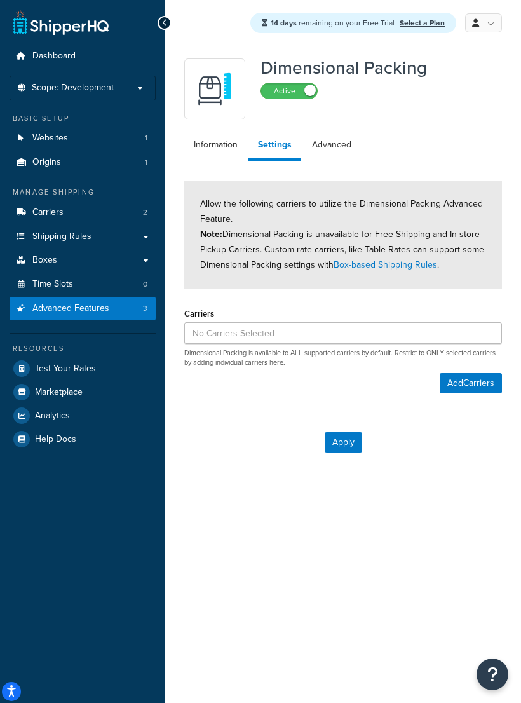
click at [332, 132] on link "Advanced" at bounding box center [331, 144] width 58 height 25
select select "false"
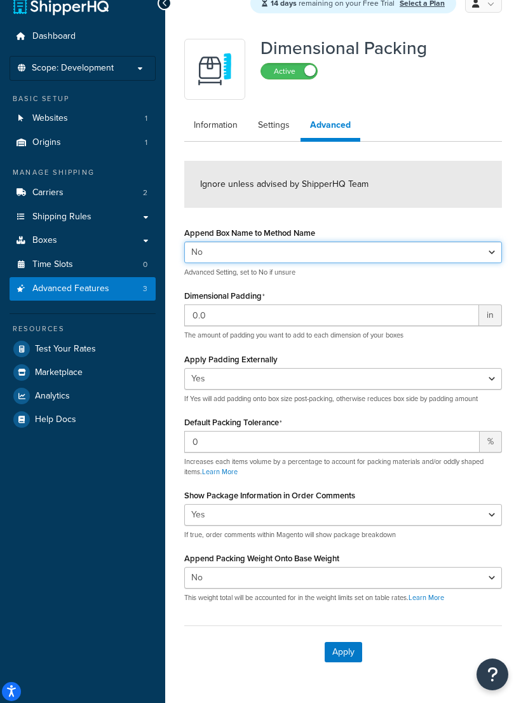
click at [208, 257] on select "Yes No" at bounding box center [343, 252] width 318 height 22
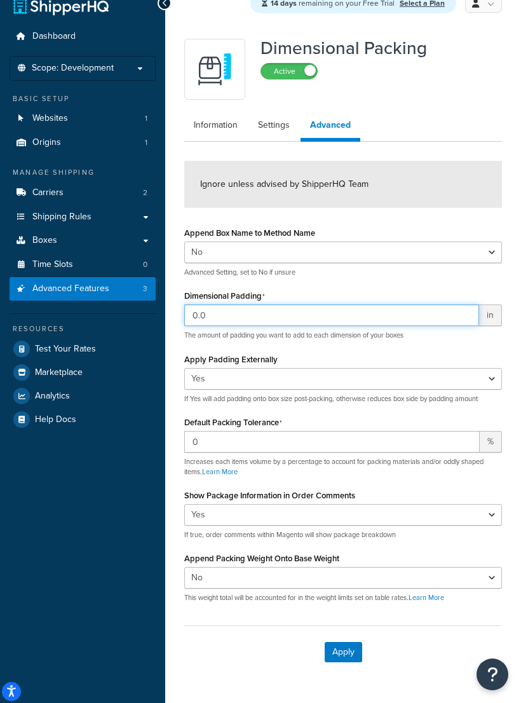
click at [220, 312] on input "0.0" at bounding box center [331, 315] width 295 height 22
click at [215, 312] on input "0.0" at bounding box center [331, 315] width 295 height 22
click at [128, 376] on link "Marketplace" at bounding box center [83, 372] width 146 height 23
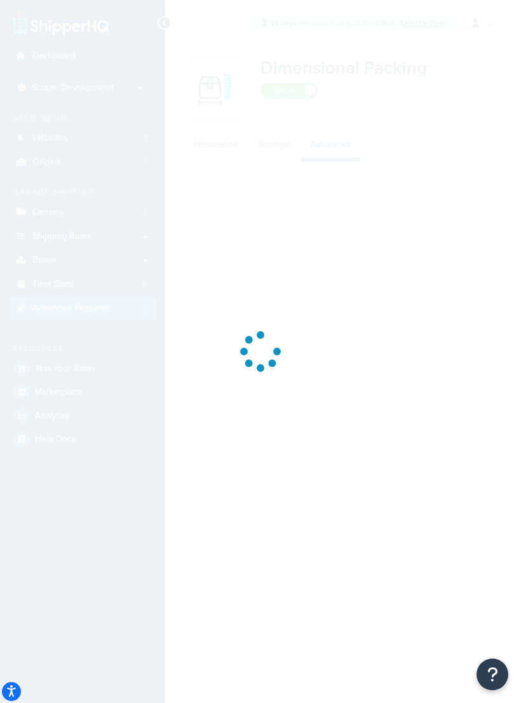
select select "false"
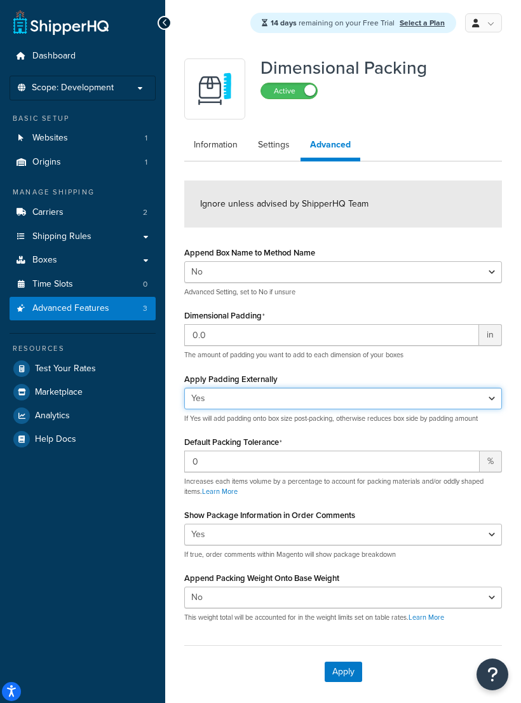
click at [213, 398] on select "Yes No" at bounding box center [343, 399] width 318 height 22
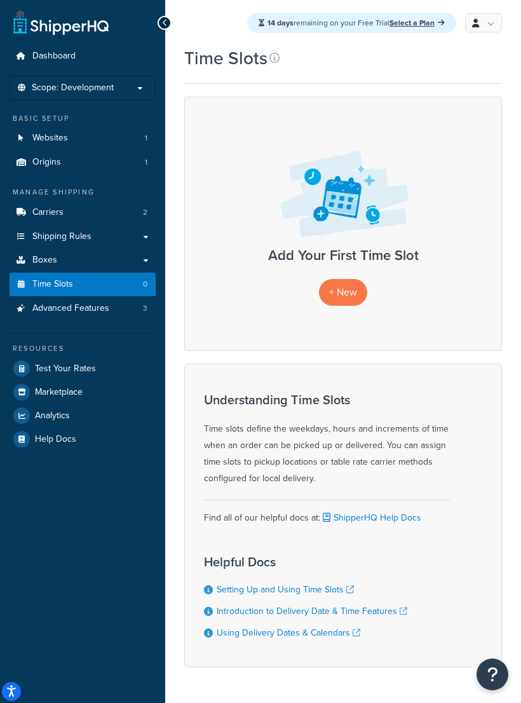
click at [55, 311] on link "Advanced Features 3" at bounding box center [83, 309] width 146 height 24
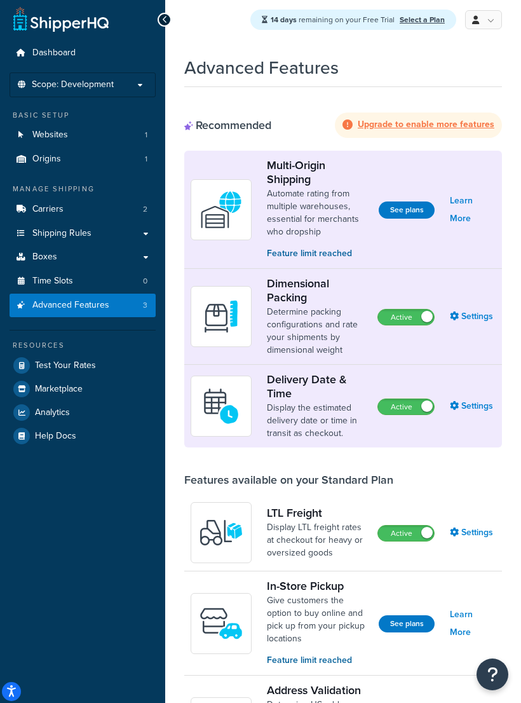
scroll to position [4, 0]
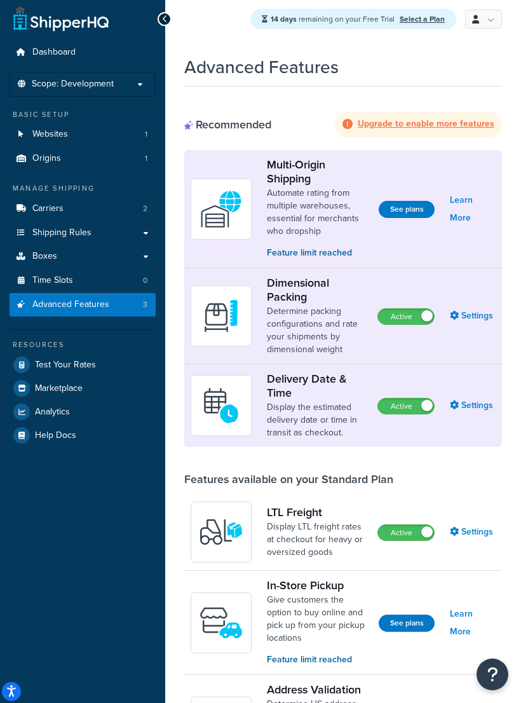
click at [461, 311] on link "Settings" at bounding box center [473, 316] width 46 height 18
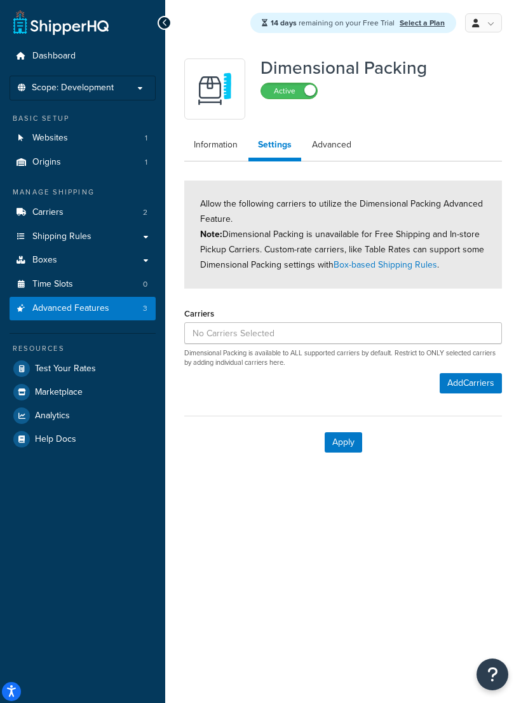
click at [160, 27] on div at bounding box center [165, 23] width 14 height 14
click at [167, 24] on icon at bounding box center [165, 22] width 6 height 9
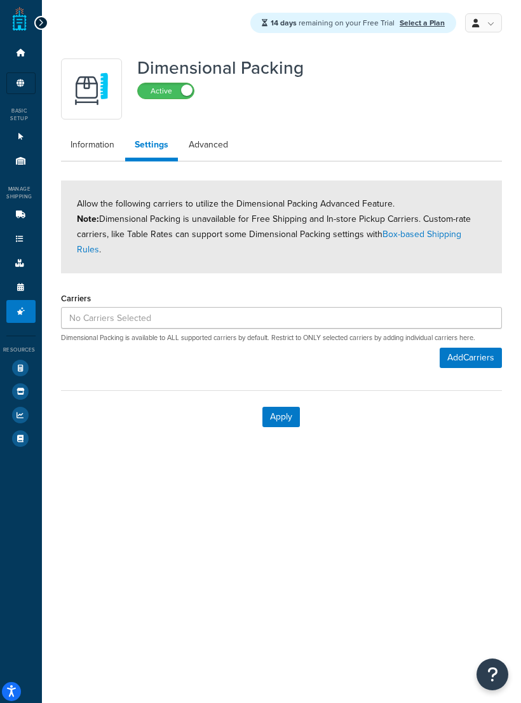
click at [41, 22] on icon at bounding box center [41, 22] width 6 height 9
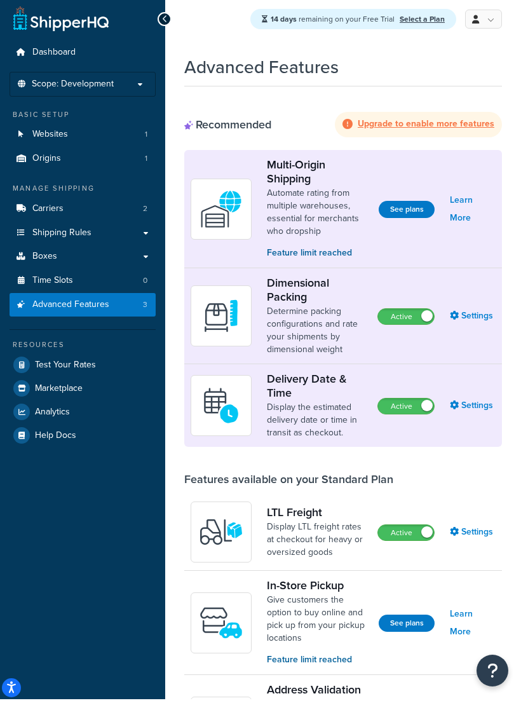
scroll to position [4, 0]
click at [278, 252] on p "Feature limit reached" at bounding box center [318, 253] width 102 height 14
click at [295, 257] on p "Feature limit reached" at bounding box center [318, 253] width 102 height 14
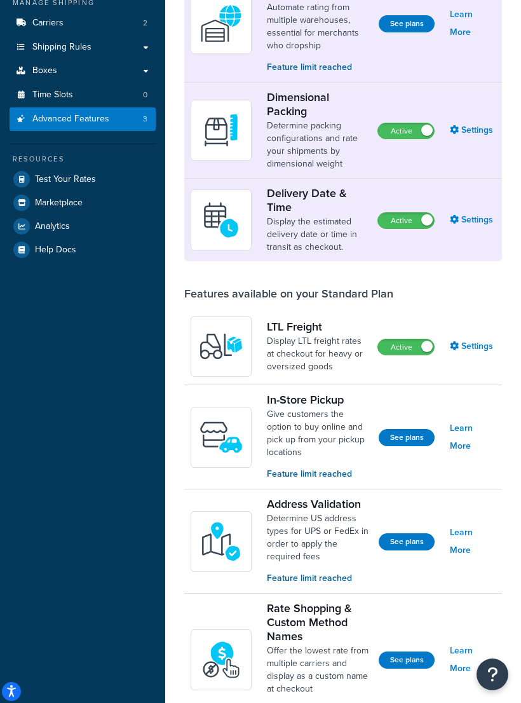
scroll to position [142, 0]
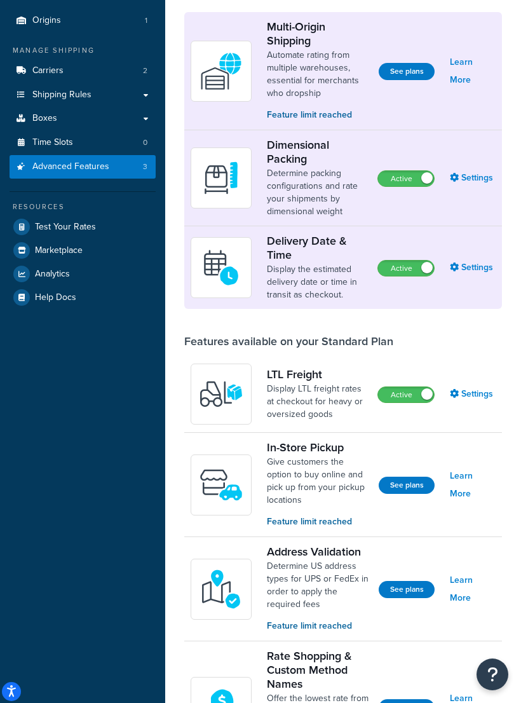
click at [471, 273] on link "Settings" at bounding box center [473, 268] width 46 height 18
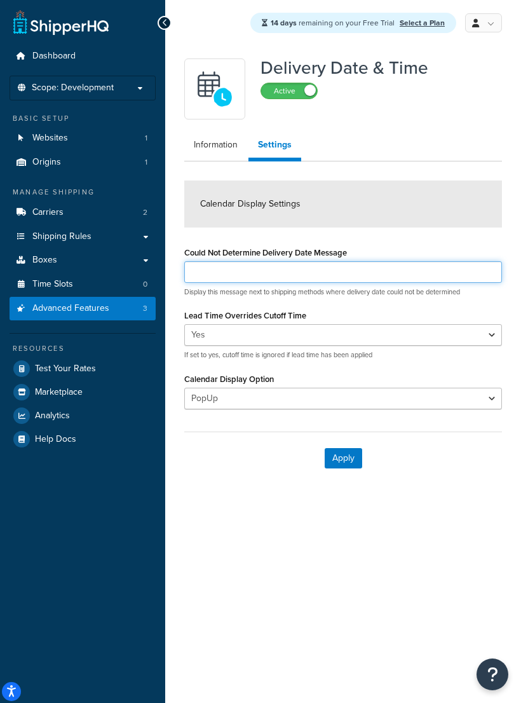
click at [218, 272] on input "Could Not Determine Delivery Date Message" at bounding box center [343, 272] width 318 height 22
click at [216, 501] on div "Delivery Date & Time Active Information Settings Calendar Display Settings Coul…" at bounding box center [343, 281] width 356 height 470
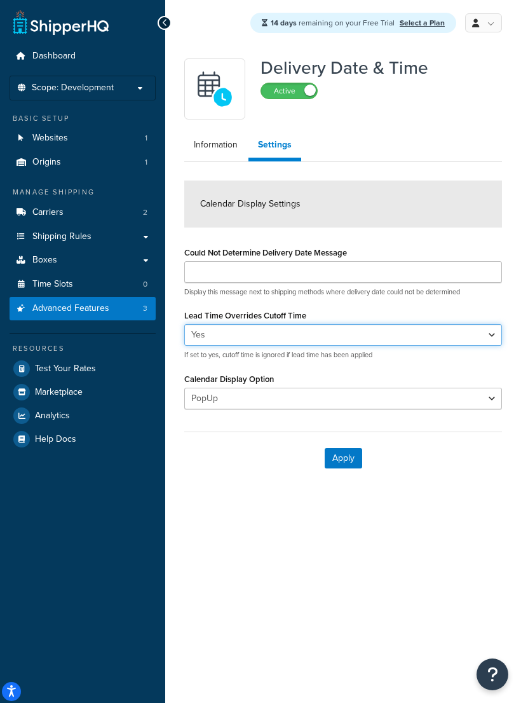
click at [208, 337] on select "Yes No" at bounding box center [343, 335] width 318 height 22
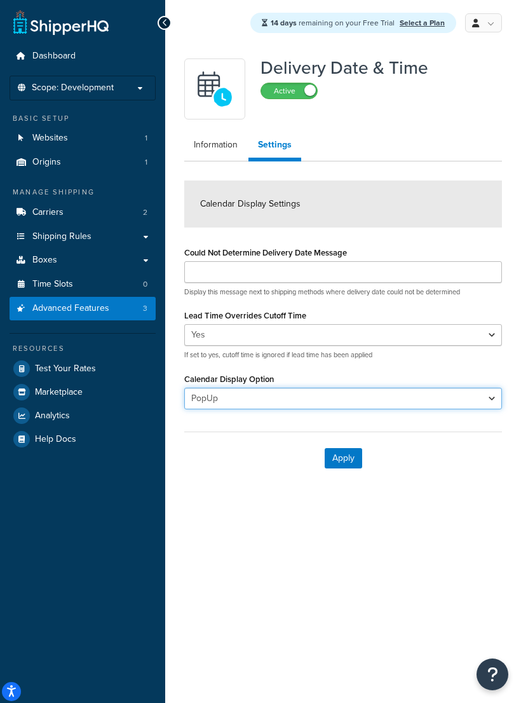
click at [203, 403] on select "PopUp Inline" at bounding box center [343, 399] width 318 height 22
click at [205, 396] on select "PopUp Inline" at bounding box center [343, 399] width 318 height 22
select select "PopUp"
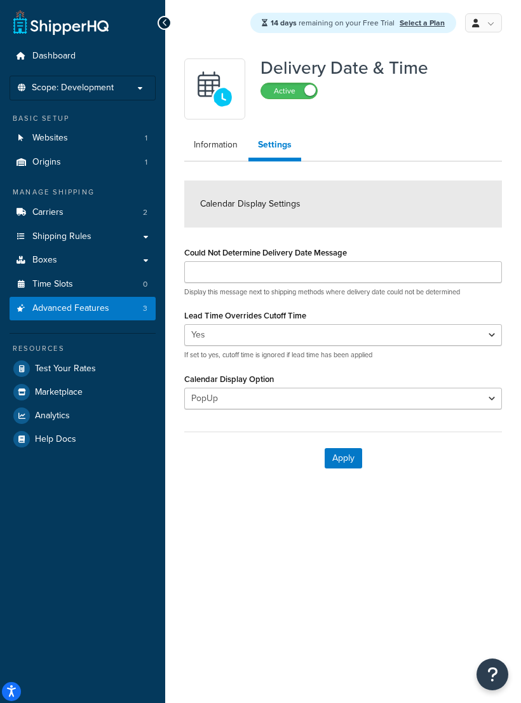
click at [208, 147] on link "Information" at bounding box center [215, 144] width 63 height 25
